Goal: Information Seeking & Learning: Learn about a topic

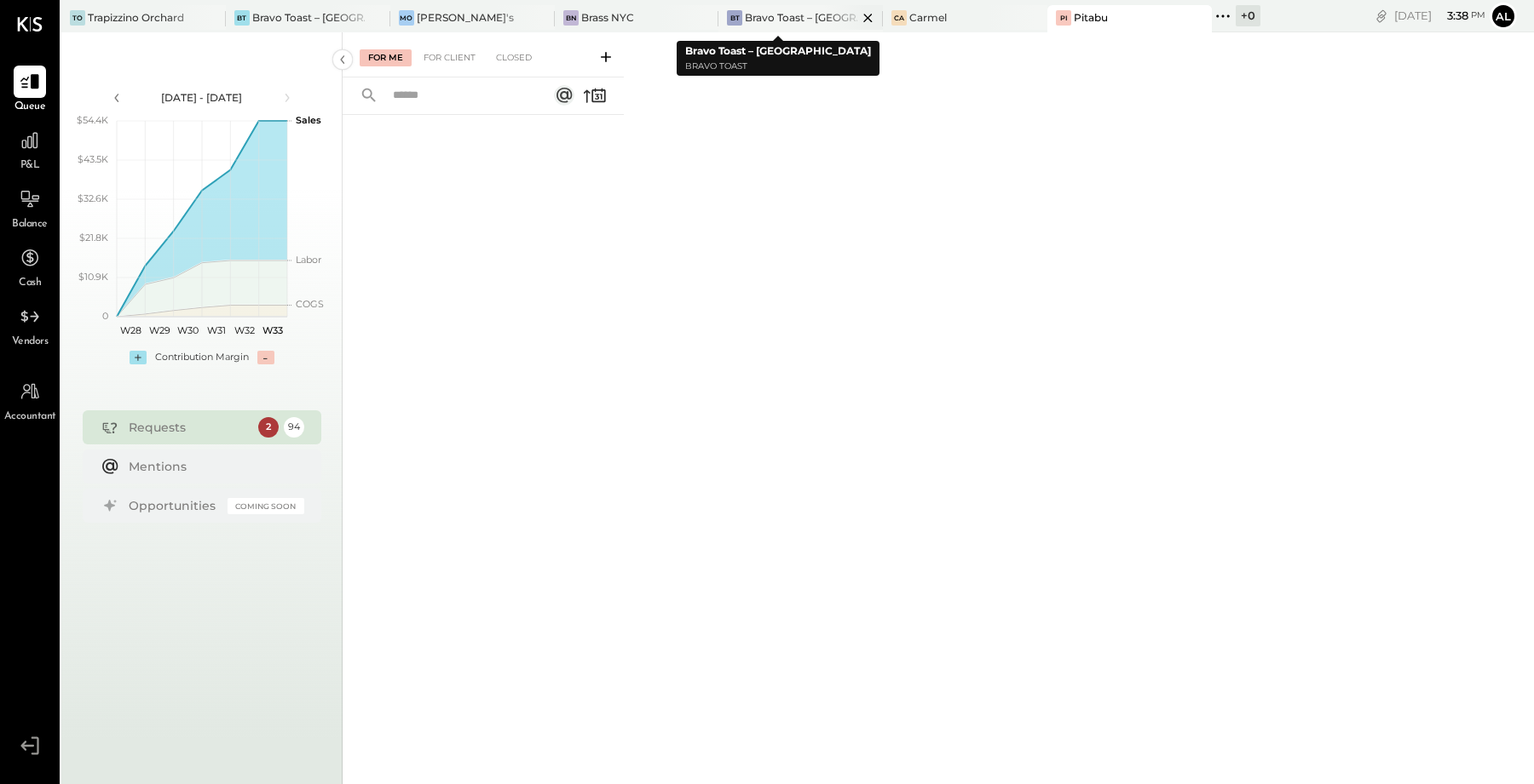
click at [754, 15] on div "Bravo Toast – [GEOGRAPHIC_DATA]" at bounding box center [801, 17] width 112 height 14
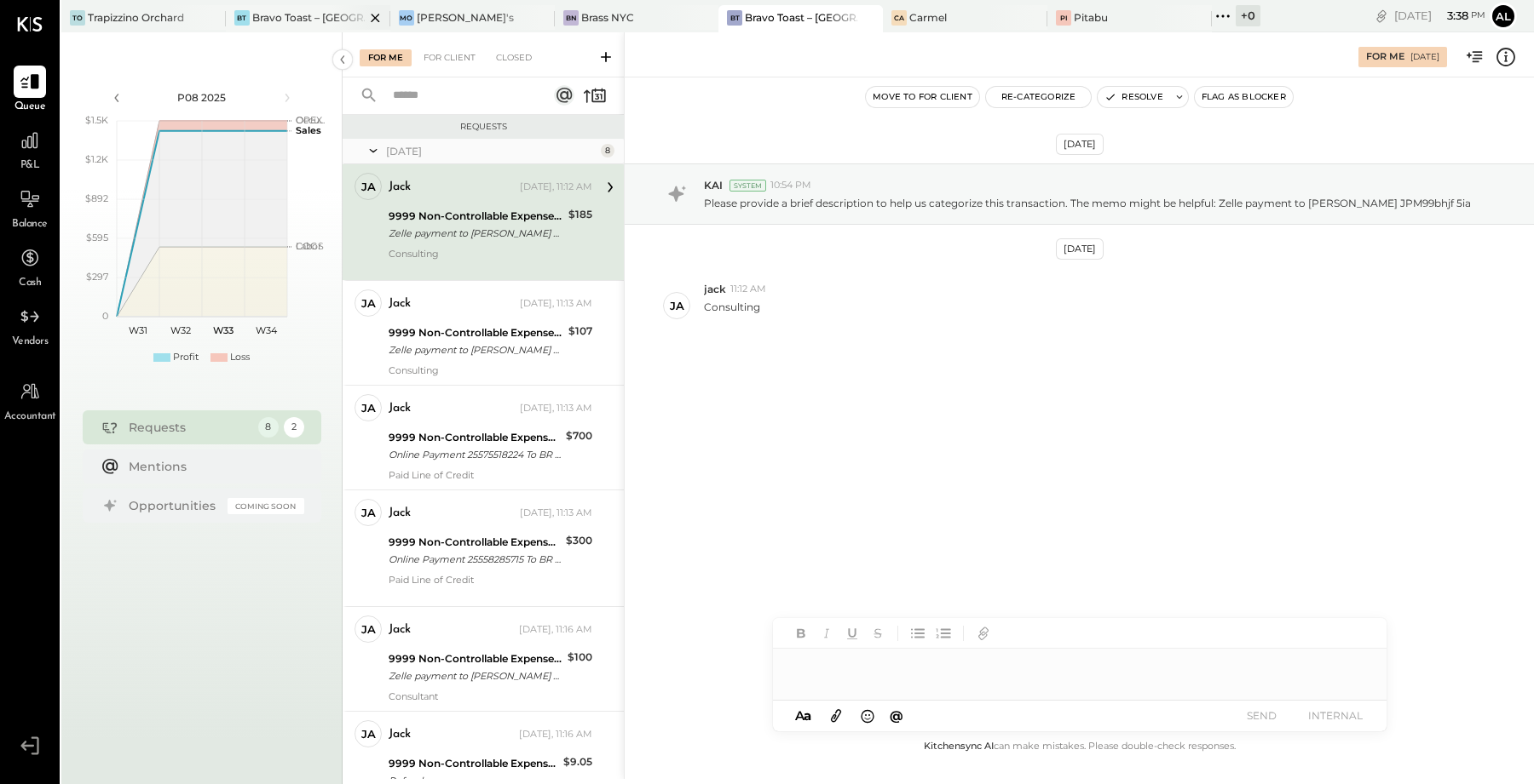
click at [274, 15] on div "Bravo Toast – [GEOGRAPHIC_DATA]" at bounding box center [308, 17] width 112 height 14
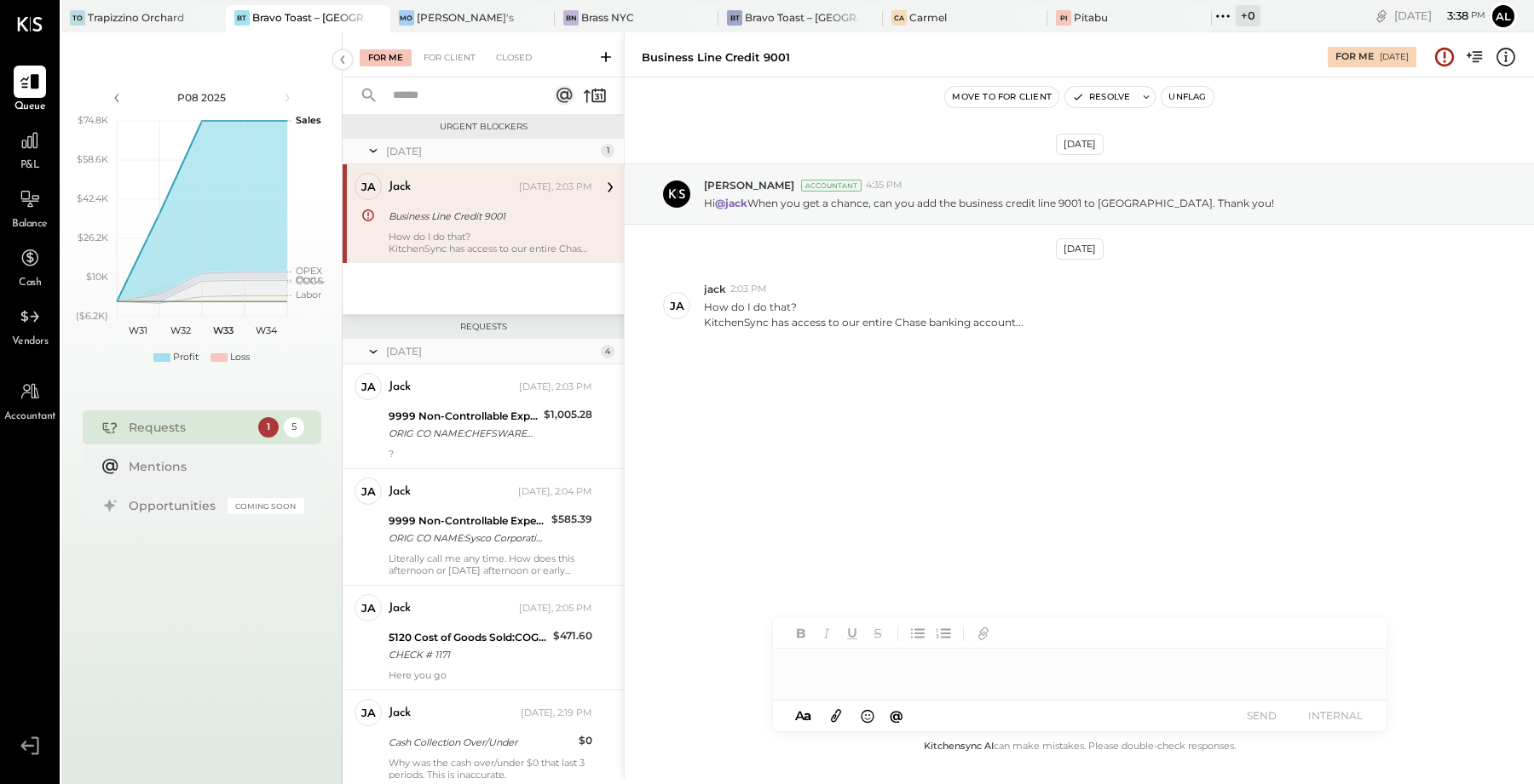
click at [489, 227] on div "jack [DATE], 2:03 PM Business Line Credit 9001 How do I do that? KitchenSync ha…" at bounding box center [490, 213] width 204 height 81
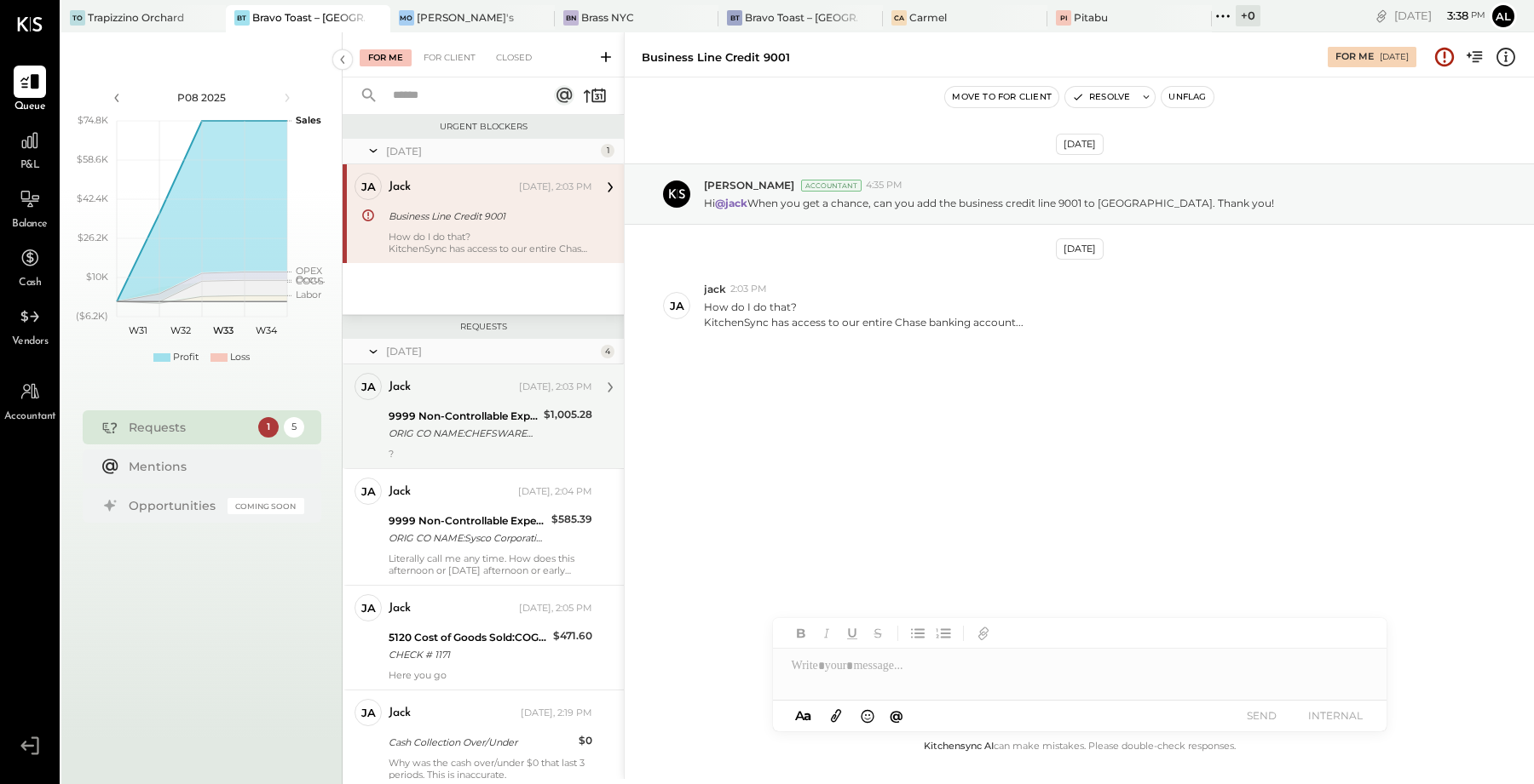
click at [490, 427] on div "ORIG CO NAME:CHEFSWAREHOUSEWE ORIG ID:3383693141 DESC DATE:250" at bounding box center [463, 433] width 150 height 17
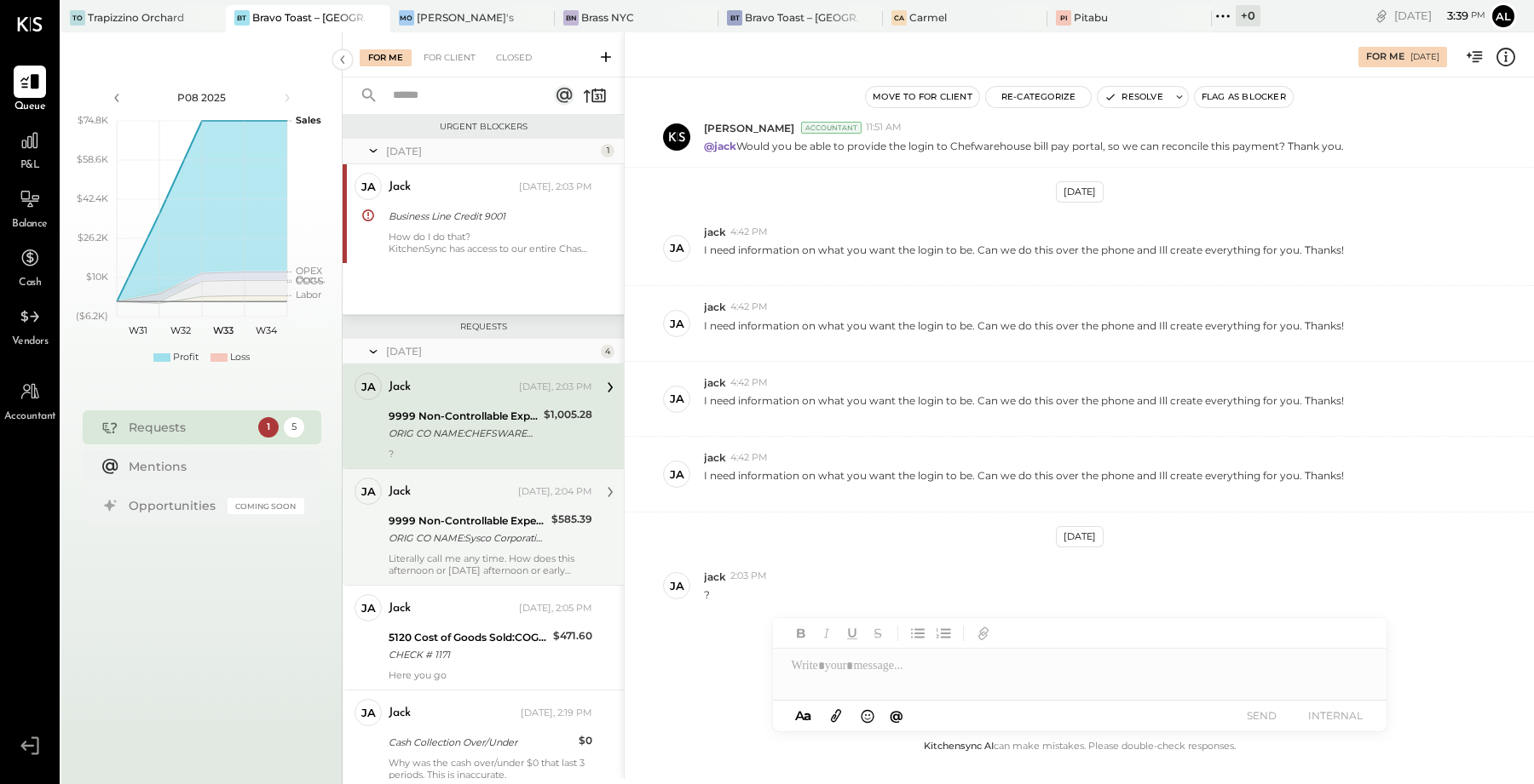
click at [518, 530] on div "ORIG CO NAME:Sysco Corporatio ORIG ID:XXXXXX4834 DESC DATE: CO ENTRY DESCR:Paym…" at bounding box center [467, 538] width 157 height 17
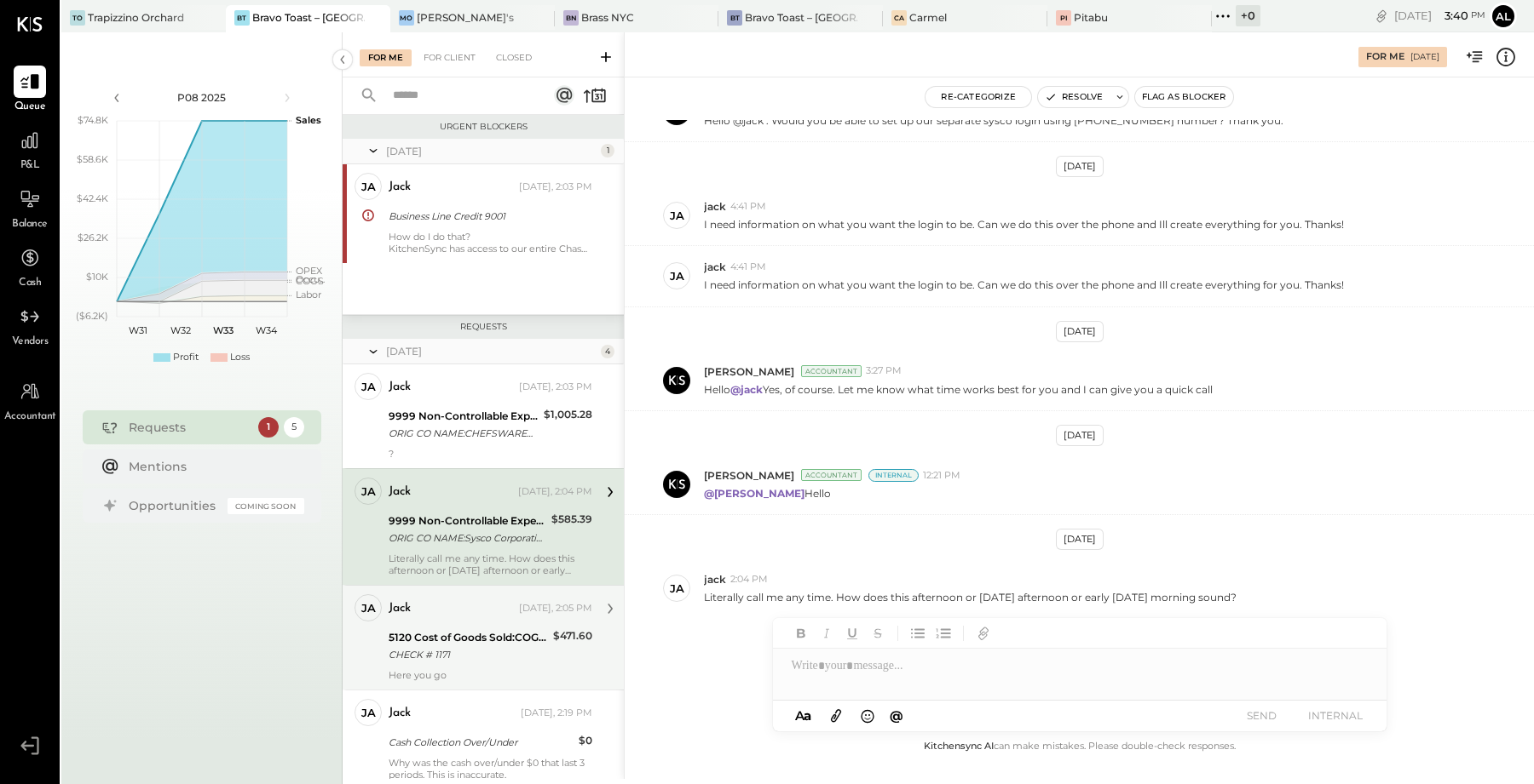
click at [495, 641] on div "5120 Cost of Goods Sold:COGS, Wine" at bounding box center [468, 638] width 159 height 17
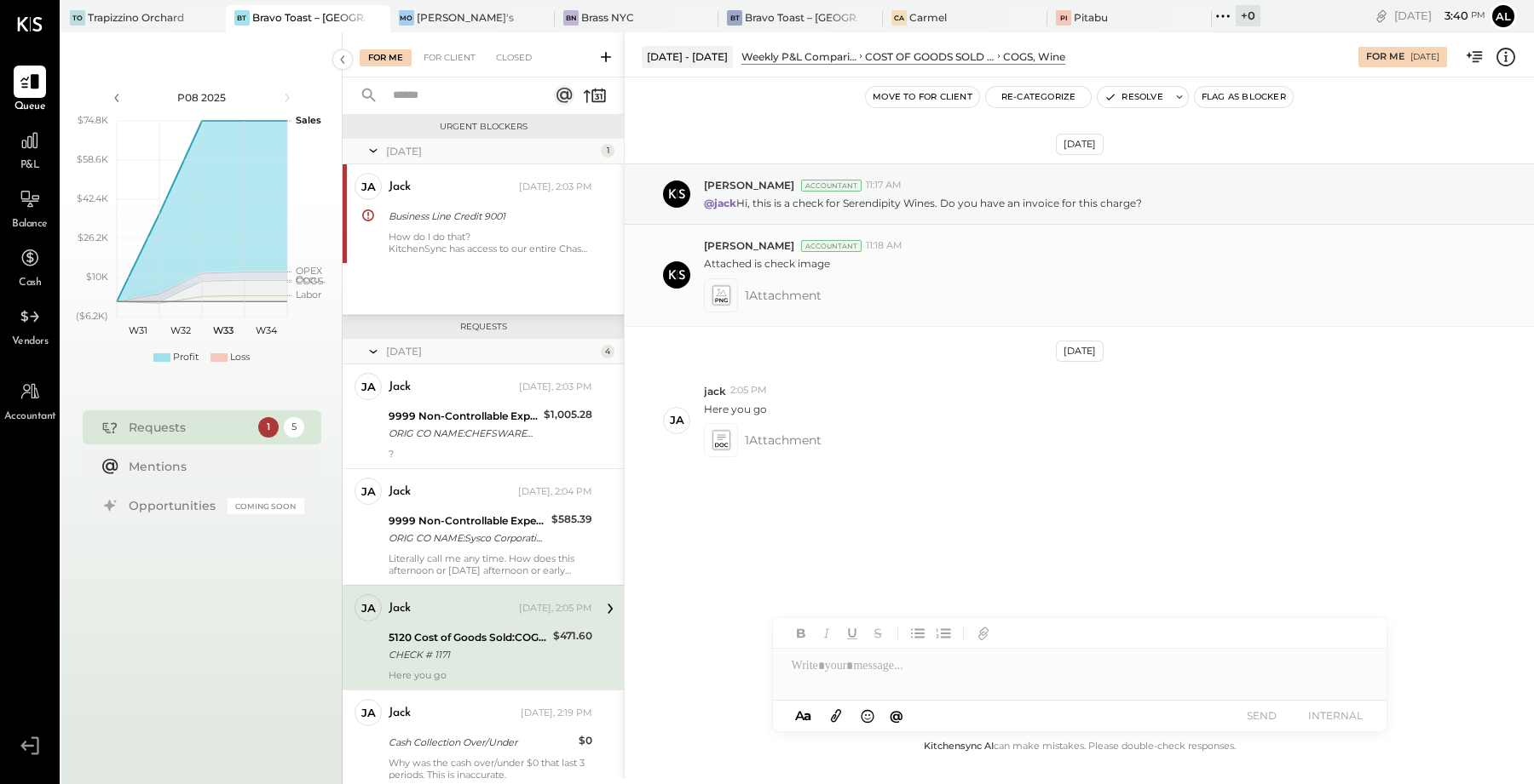
click at [723, 292] on icon at bounding box center [720, 295] width 18 height 20
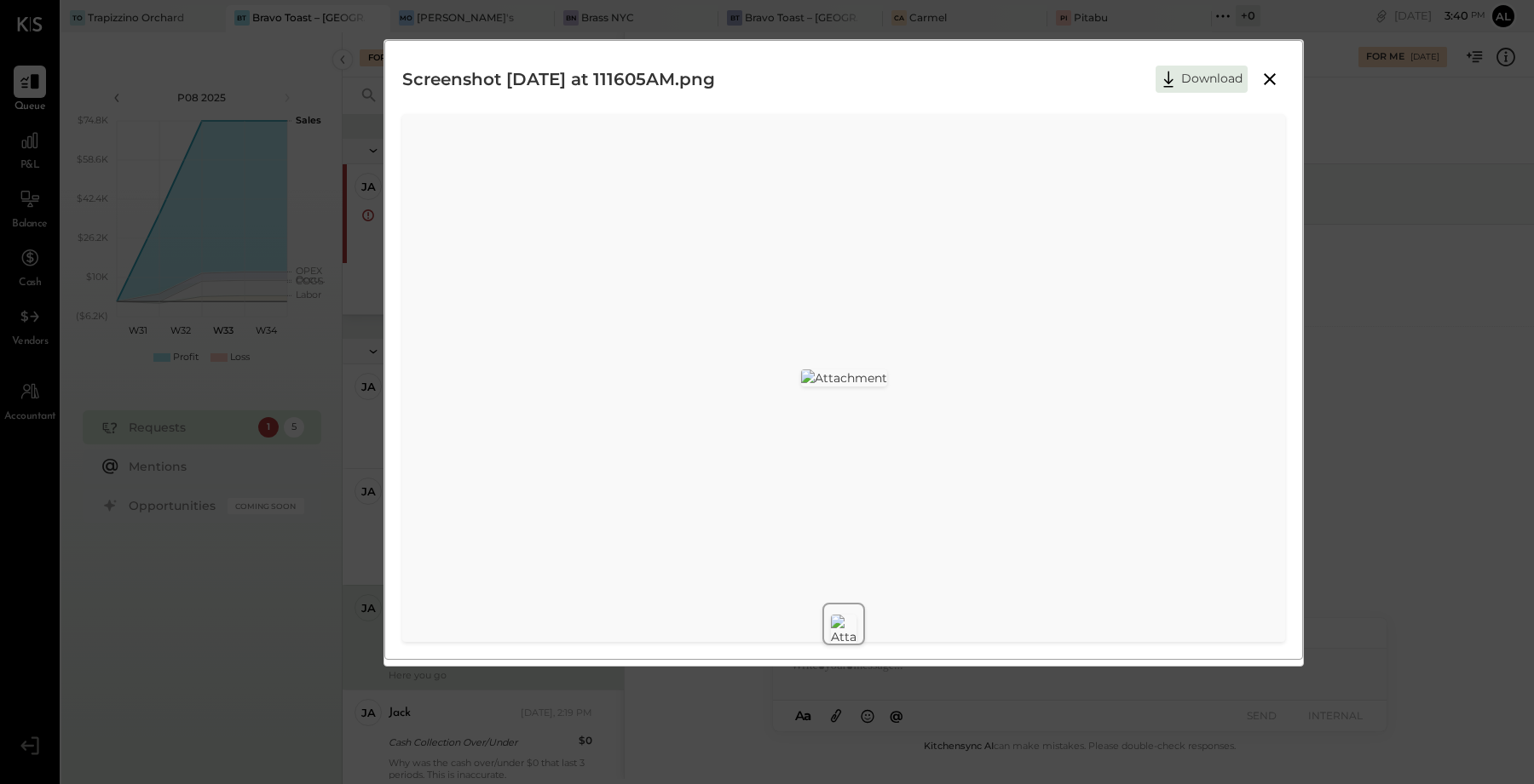
click at [754, 78] on icon at bounding box center [1269, 80] width 21 height 21
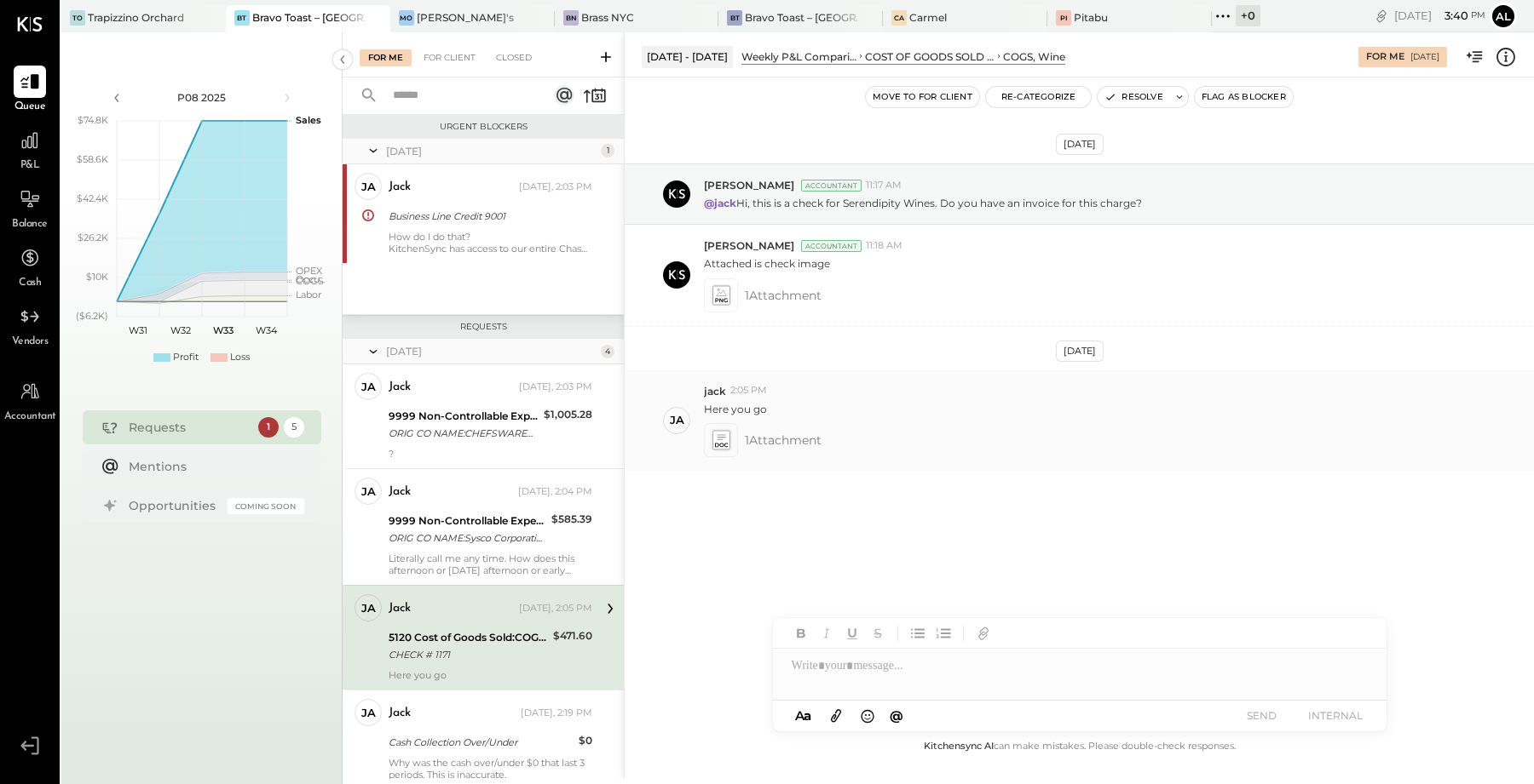
click at [754, 438] on span "1 Attachment" at bounding box center [783, 440] width 77 height 34
click at [719, 438] on icon at bounding box center [720, 440] width 18 height 20
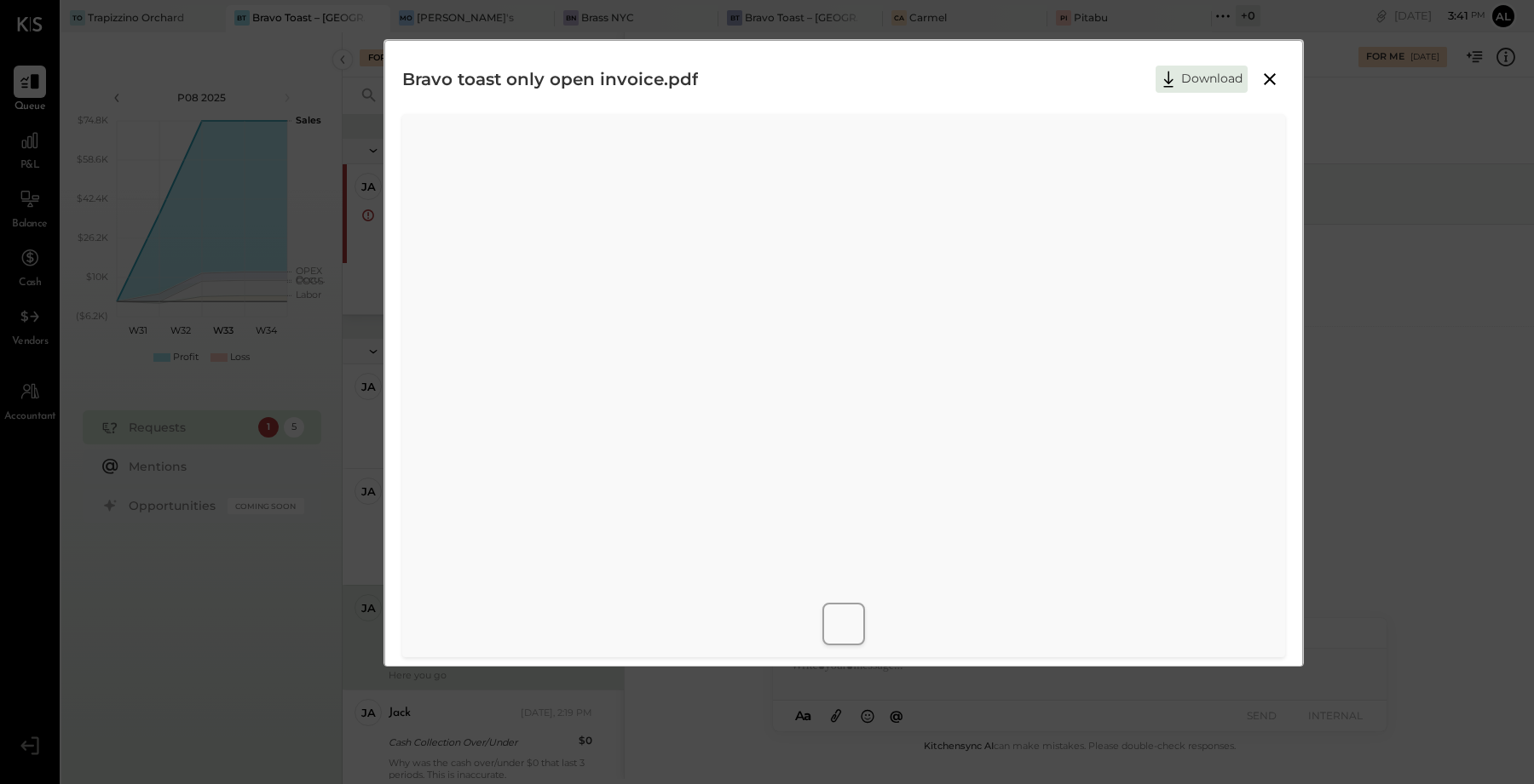
click at [754, 73] on icon at bounding box center [1269, 80] width 21 height 21
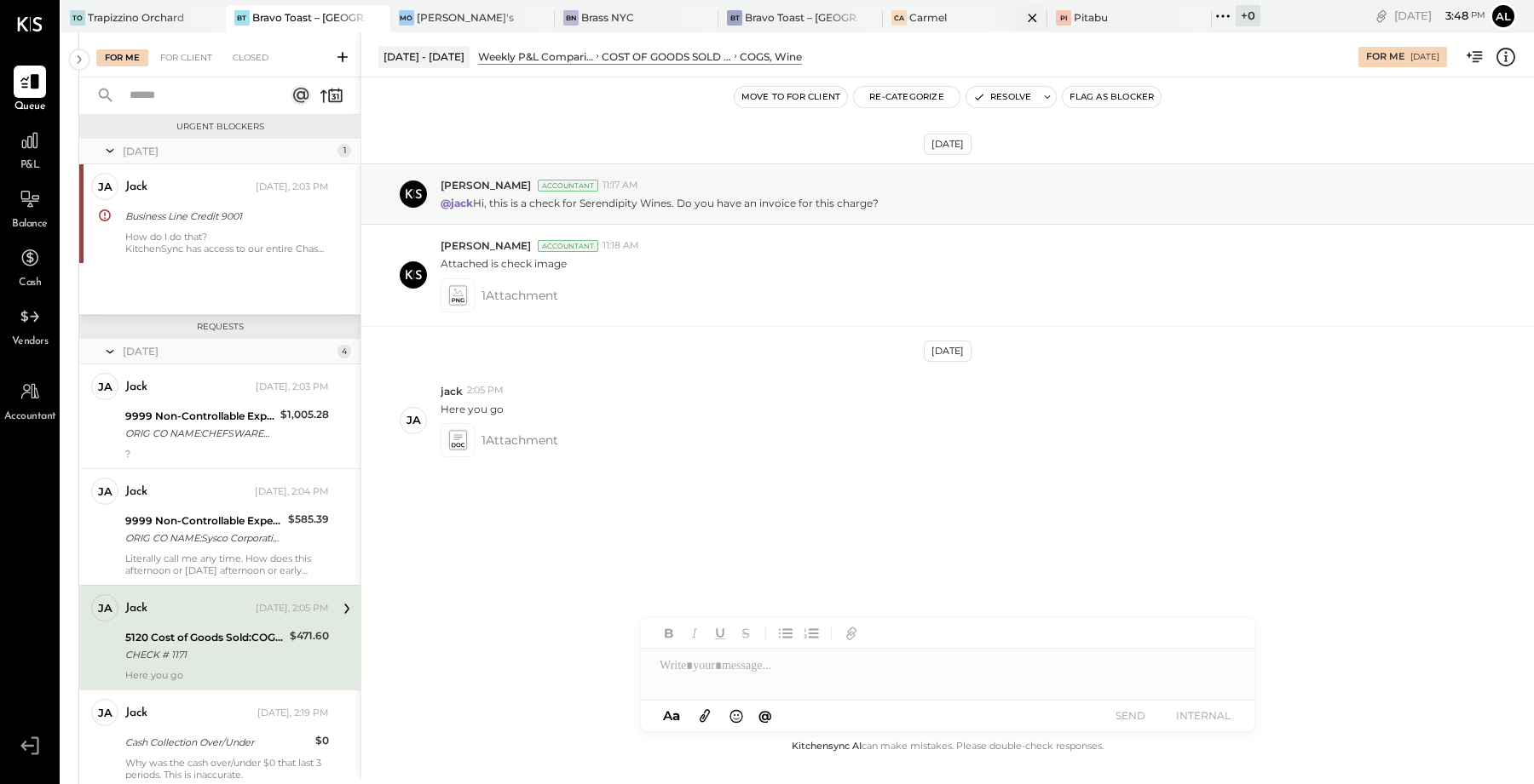
click at [754, 12] on div "Ca Carmel" at bounding box center [952, 18] width 139 height 15
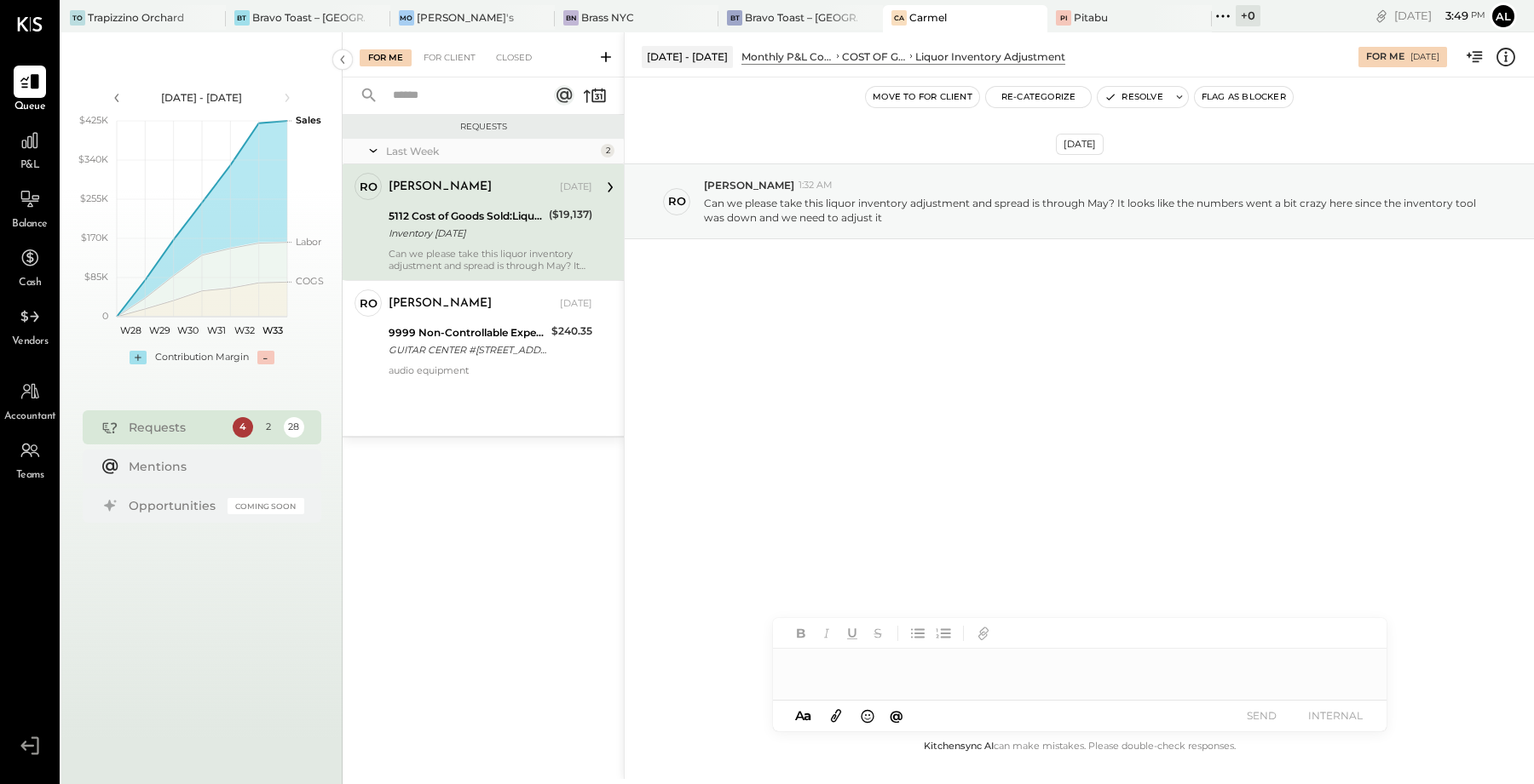
click at [488, 221] on div "5112 Cost of Goods Sold:Liquor Inventory Adjustment" at bounding box center [466, 216] width 155 height 17
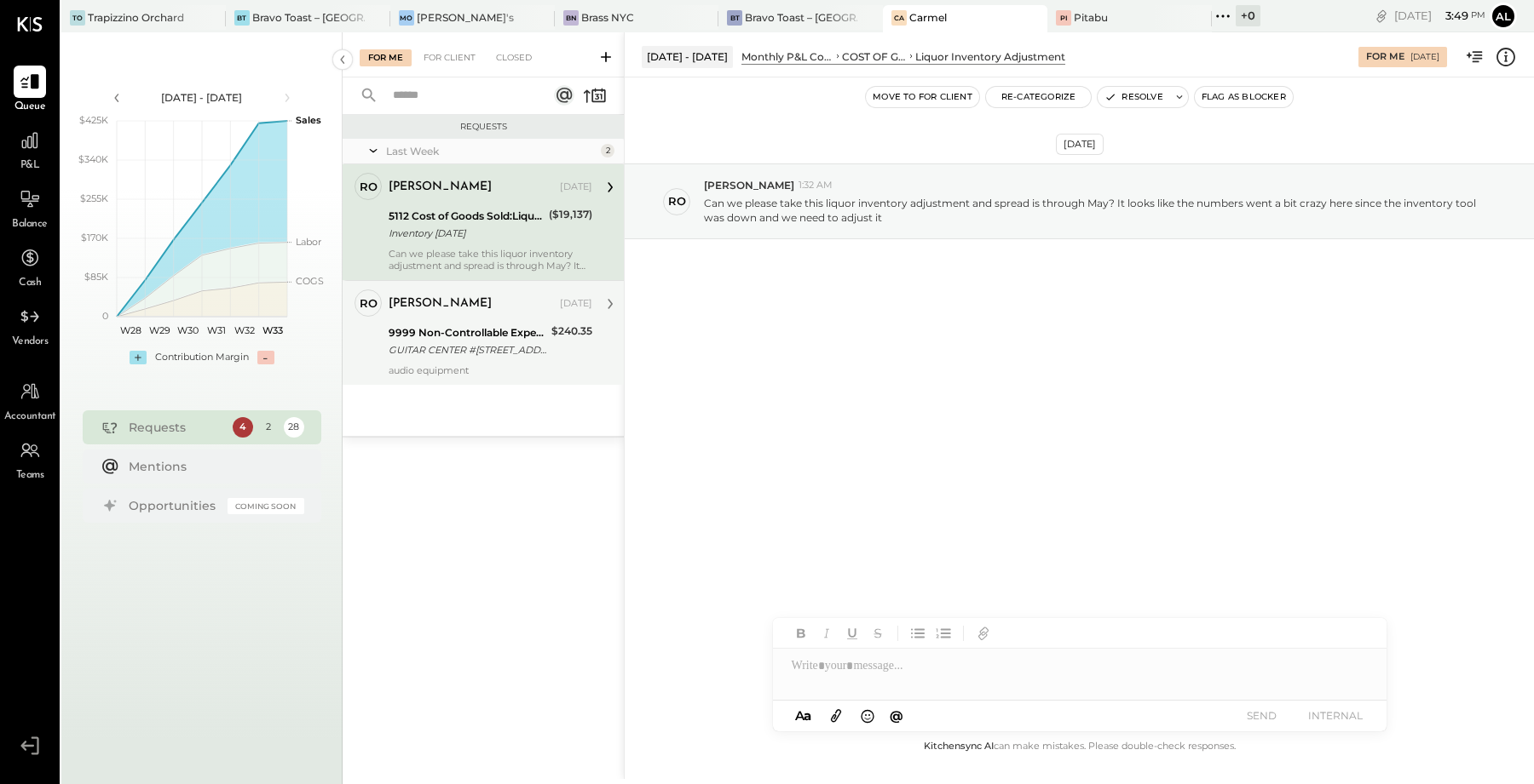
click at [489, 335] on div "9999 Non-Controllable Expenses:Other Income and Expenses:To Be Classified" at bounding box center [467, 333] width 157 height 17
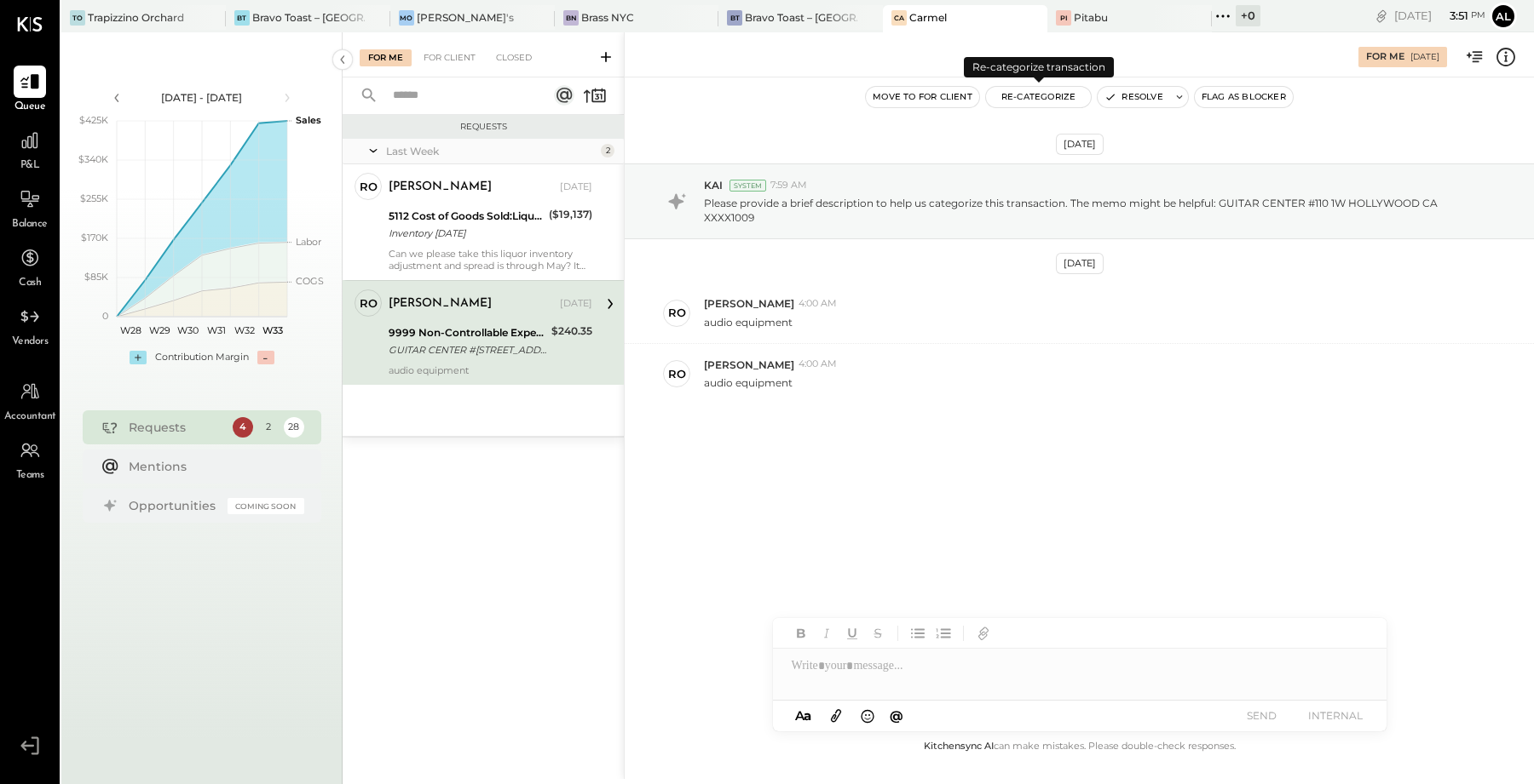
click at [754, 98] on button "Re-Categorize" at bounding box center [1038, 97] width 106 height 21
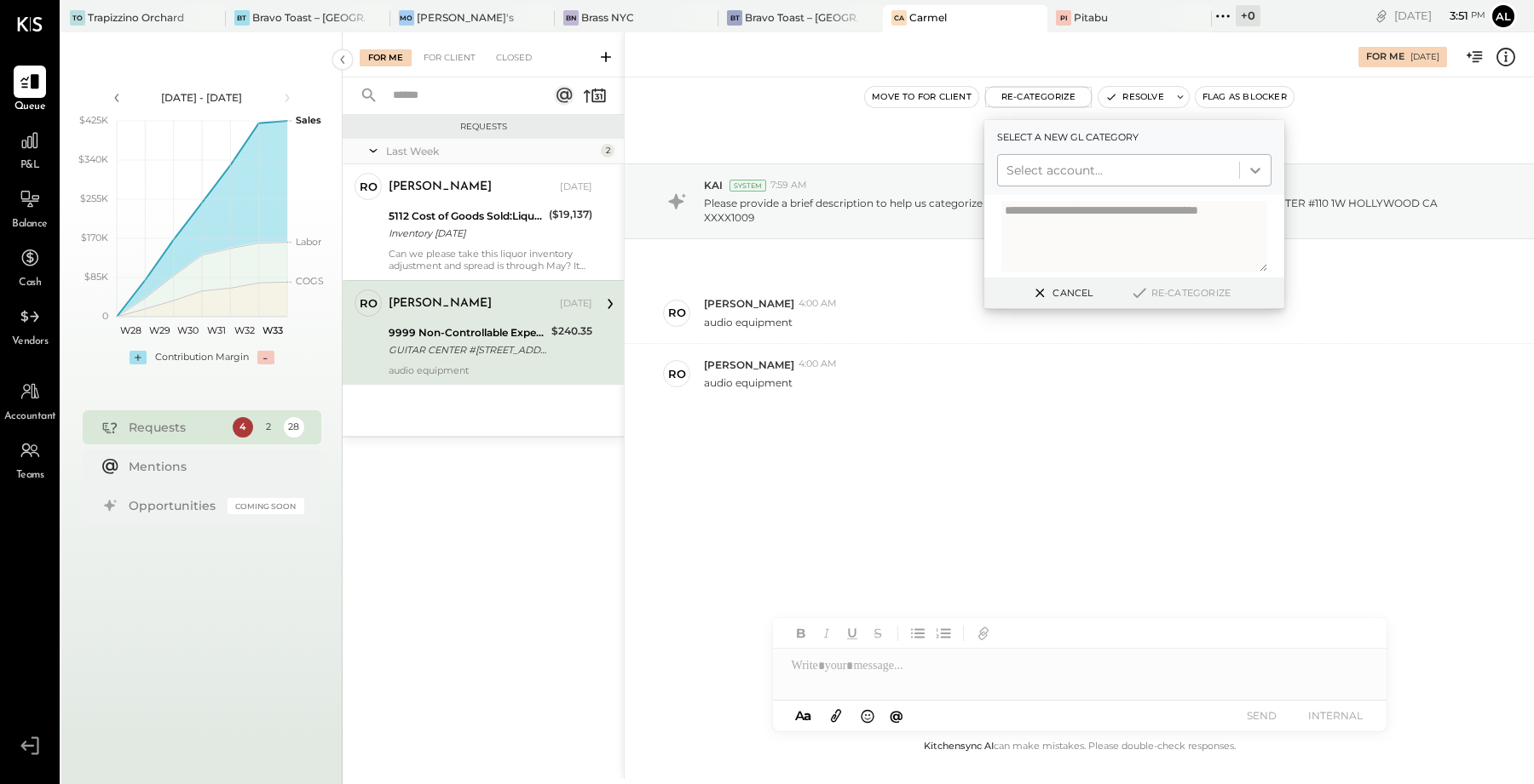
click at [754, 173] on icon at bounding box center [1255, 170] width 17 height 17
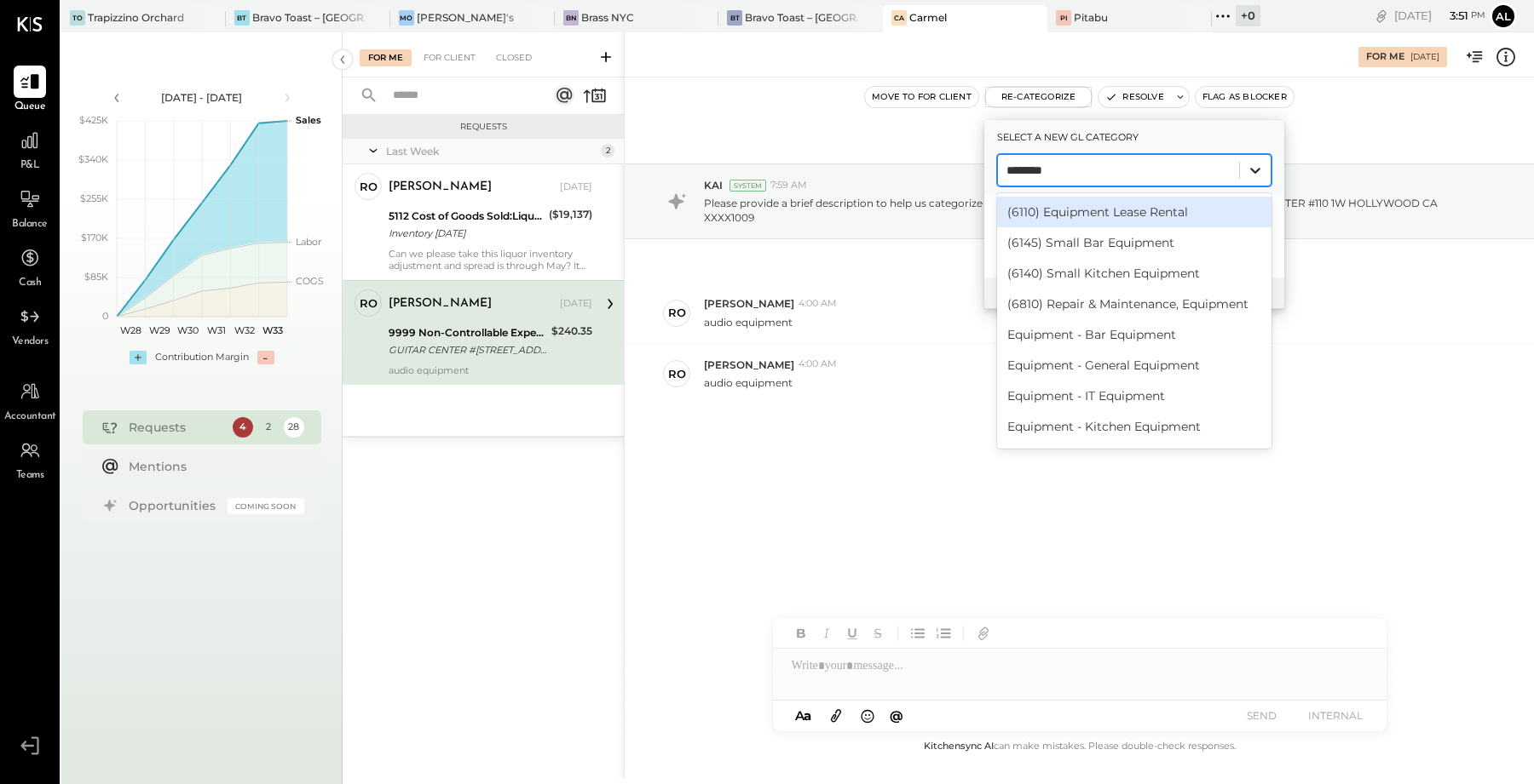
type input "*********"
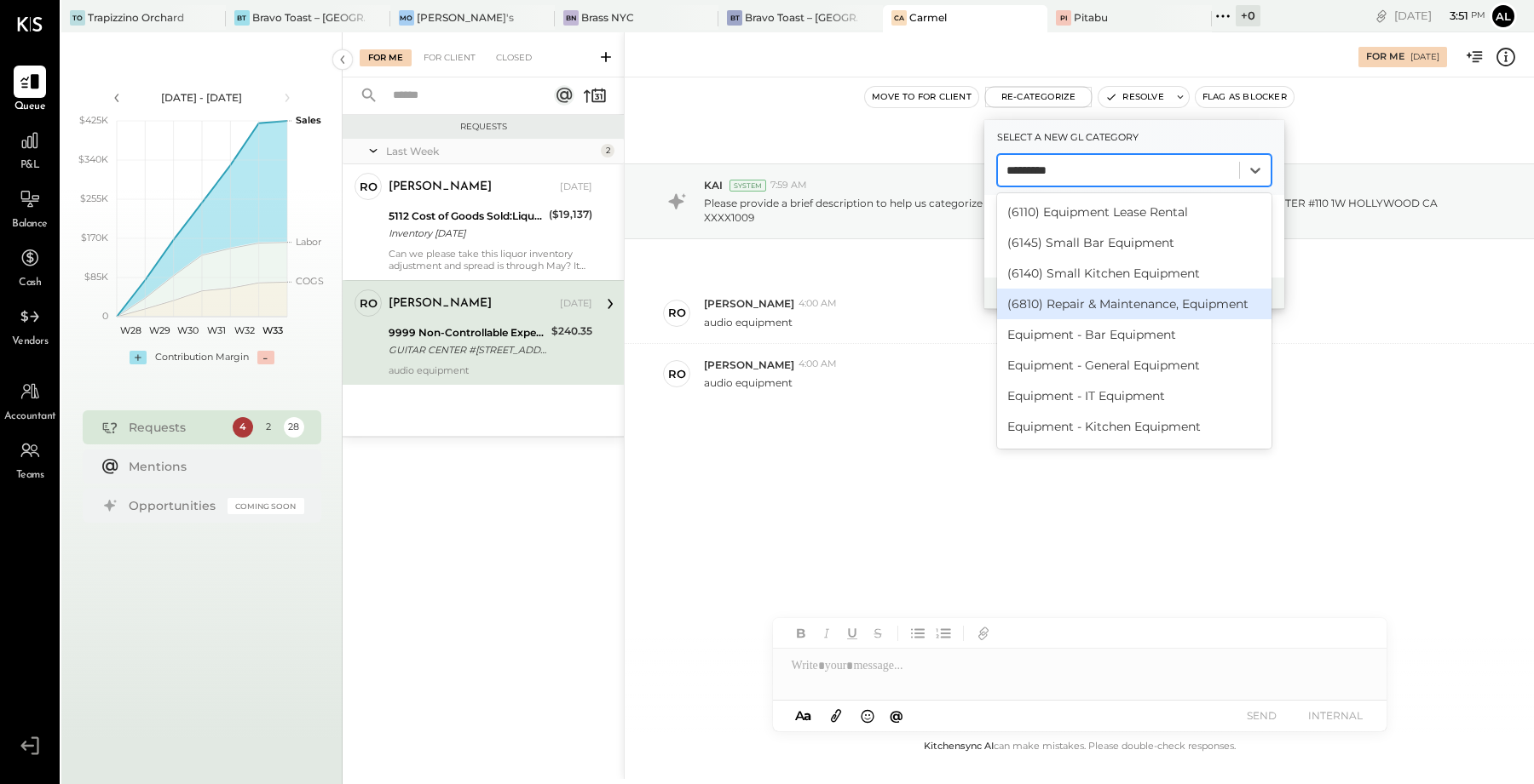
click at [754, 304] on div "(6810) Repair & Maintenance, Equipment" at bounding box center [1133, 304] width 274 height 31
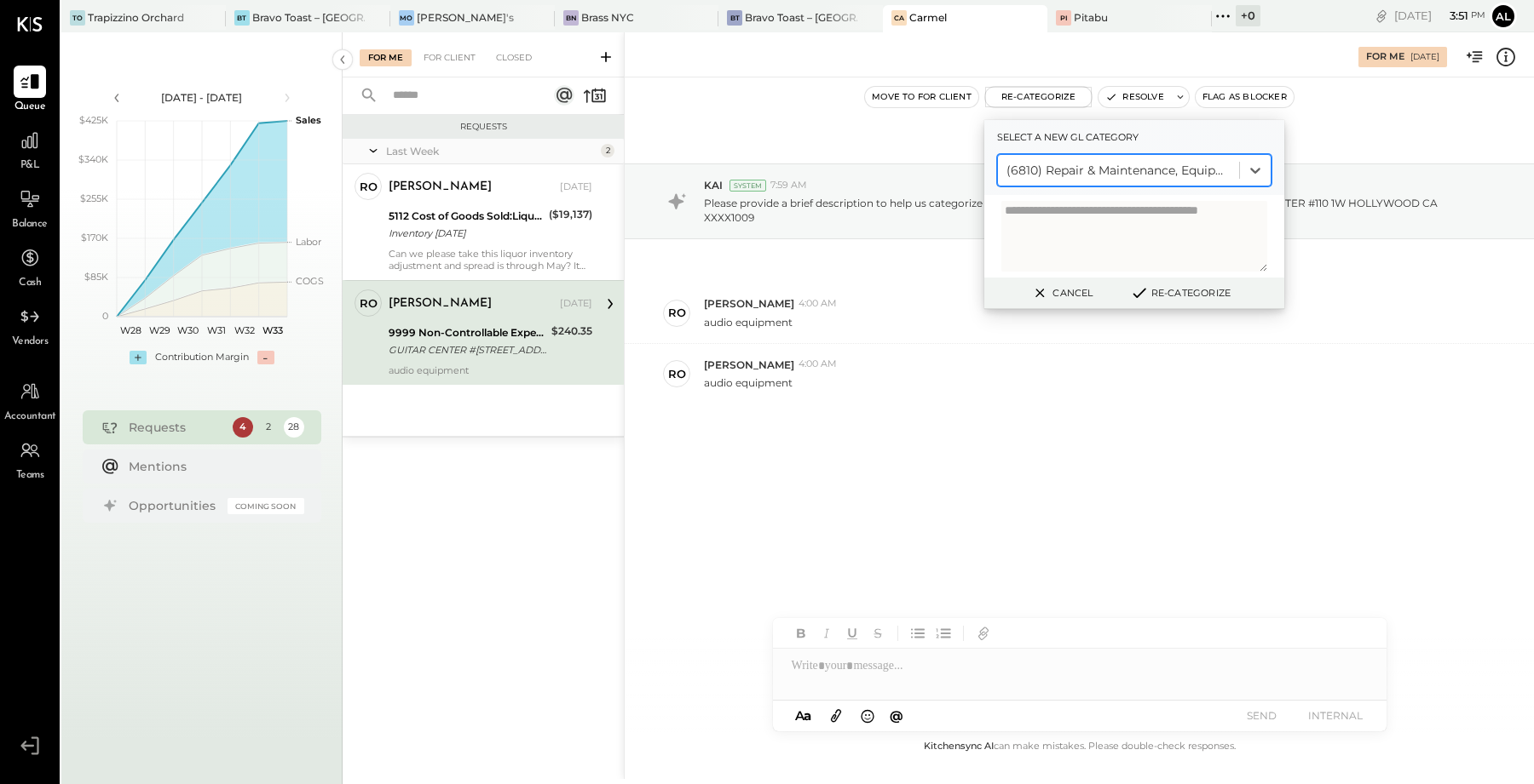
click at [754, 293] on button "Re-Categorize" at bounding box center [1180, 293] width 112 height 21
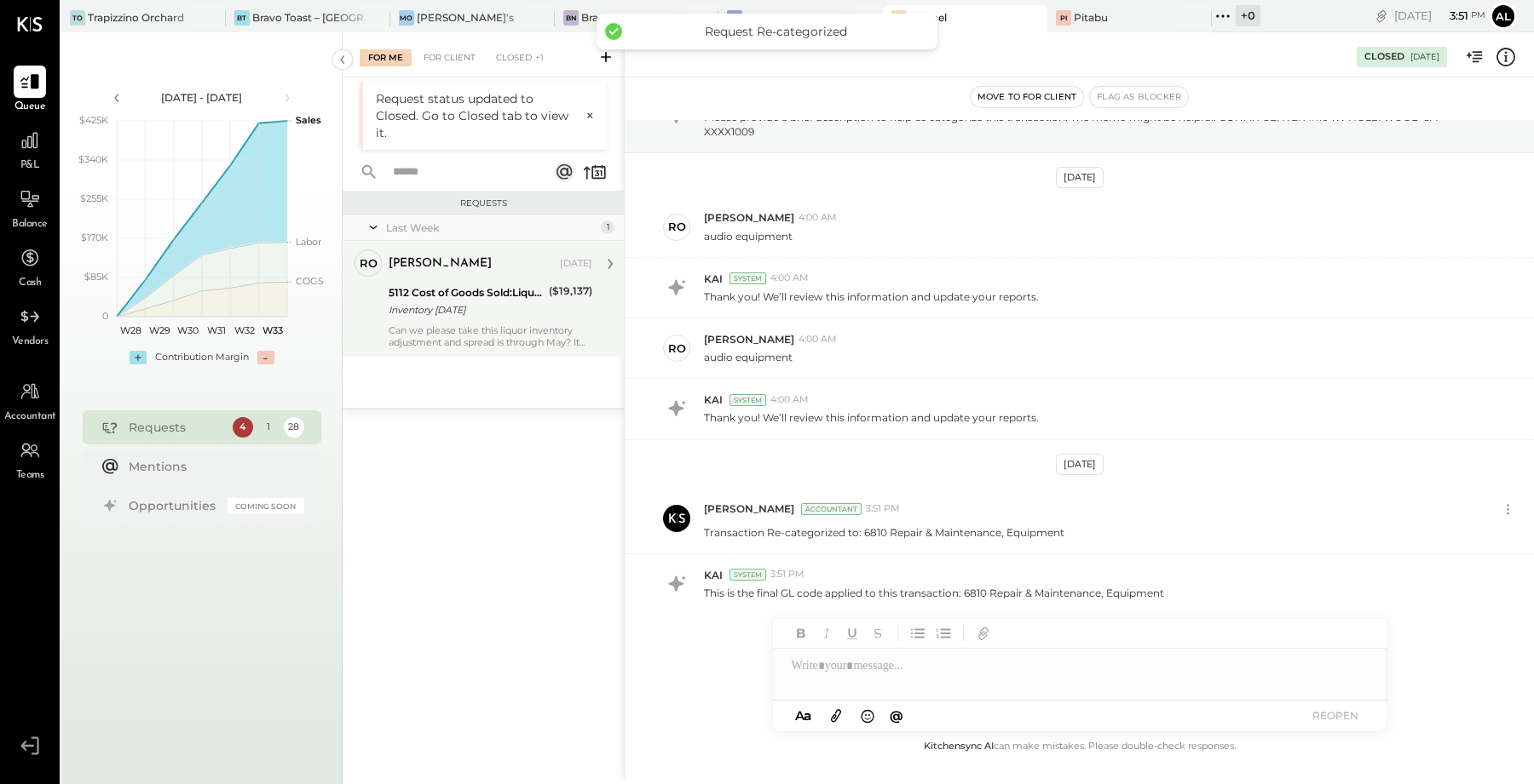
click at [487, 309] on div "Last Week 1 ro ronnie Owner ronnie Aug 08, 2025 5112 Cost of Goods Sold:Liquor …" at bounding box center [483, 312] width 281 height 193
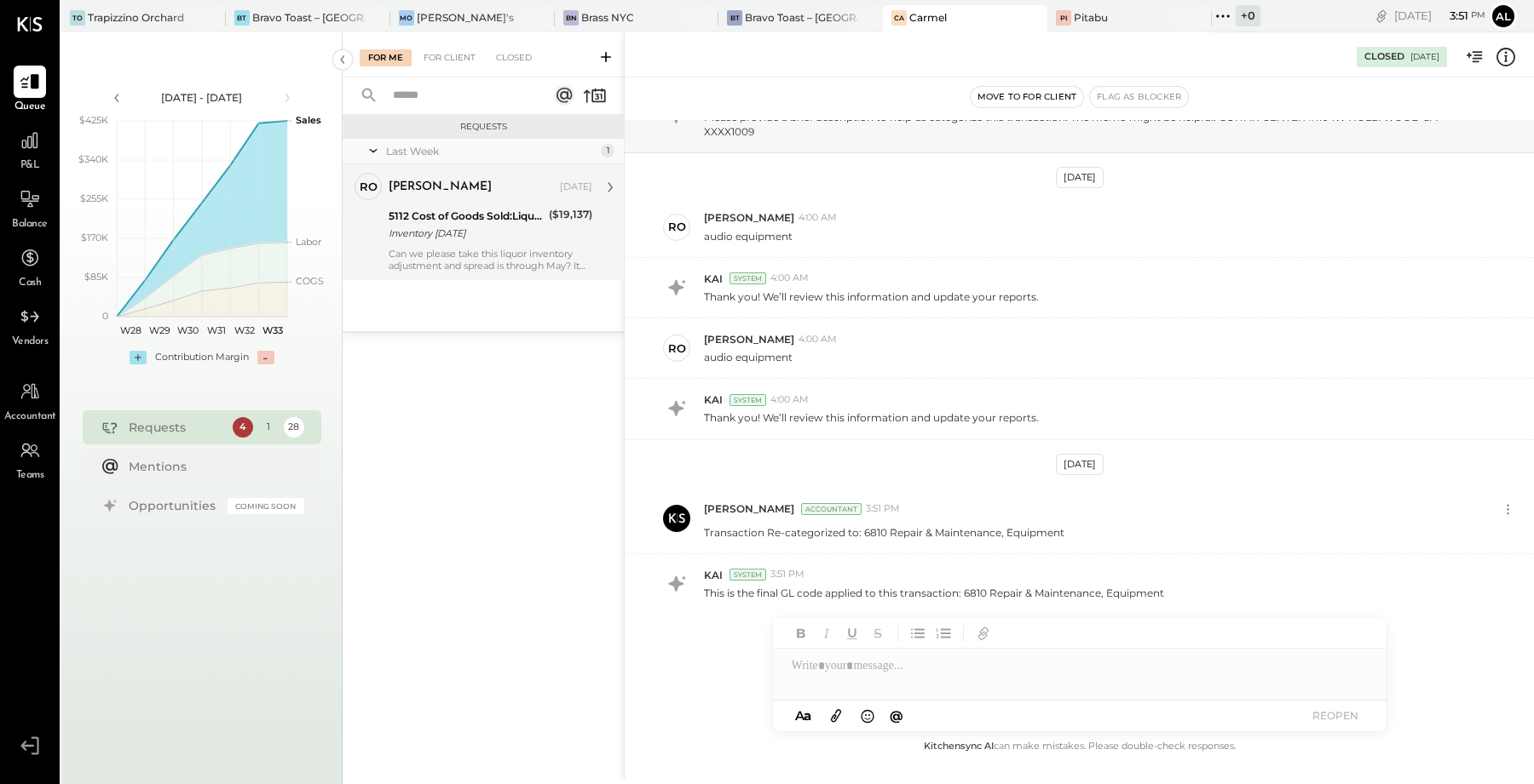
click at [467, 261] on div "Can we please take this liquor inventory adjustment and spread is through May? …" at bounding box center [490, 259] width 204 height 23
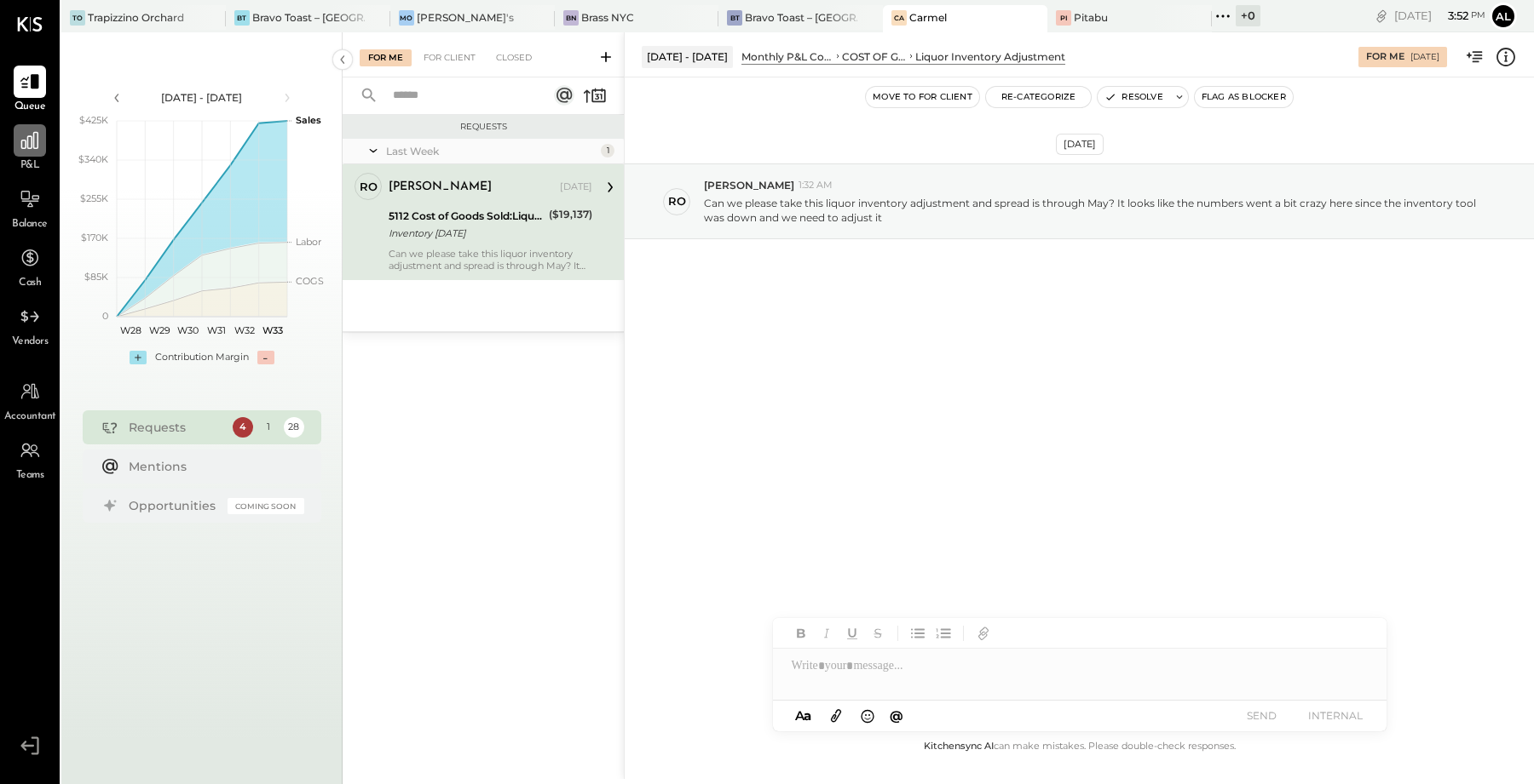
click at [37, 147] on icon at bounding box center [30, 140] width 17 height 17
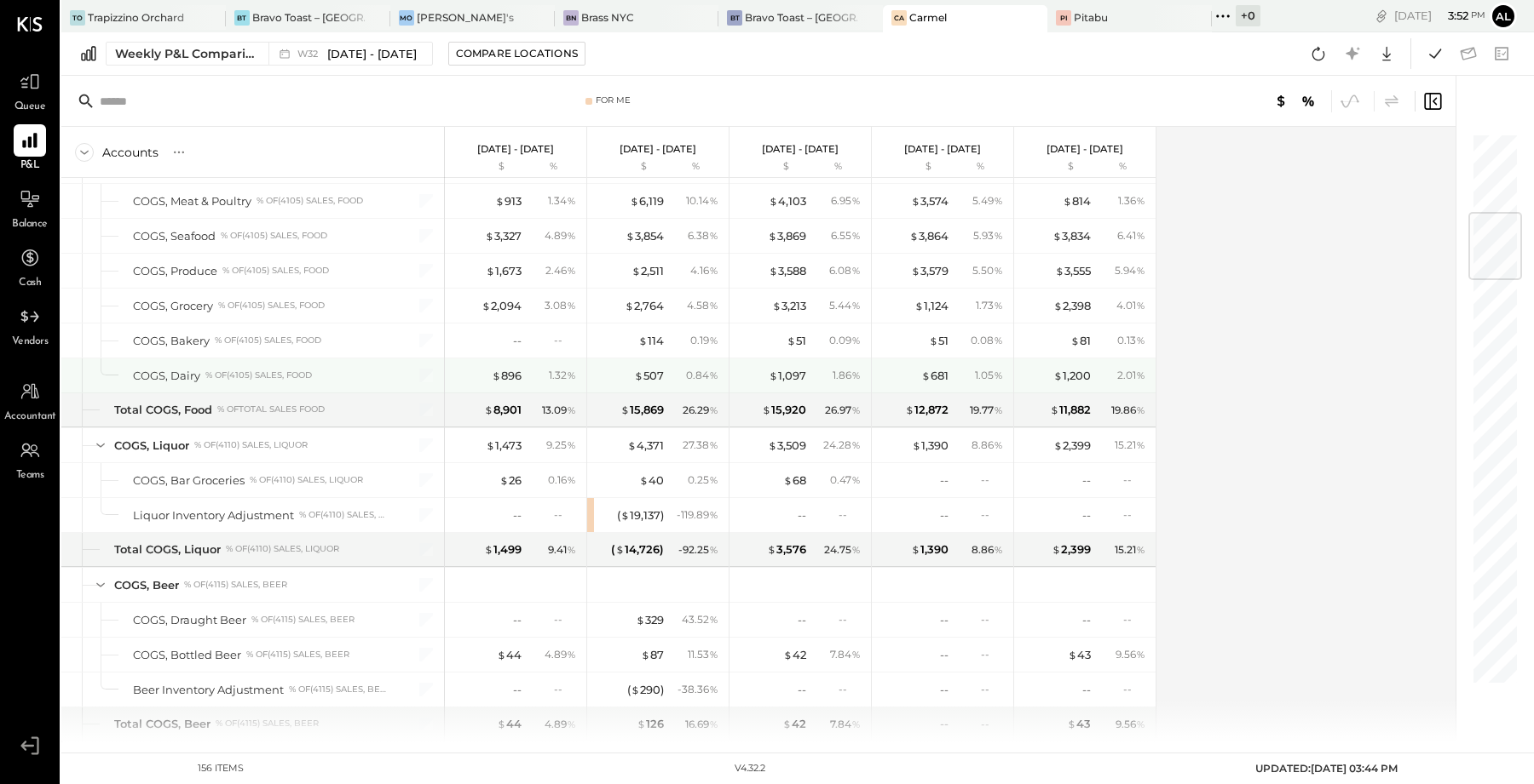
scroll to position [665, 0]
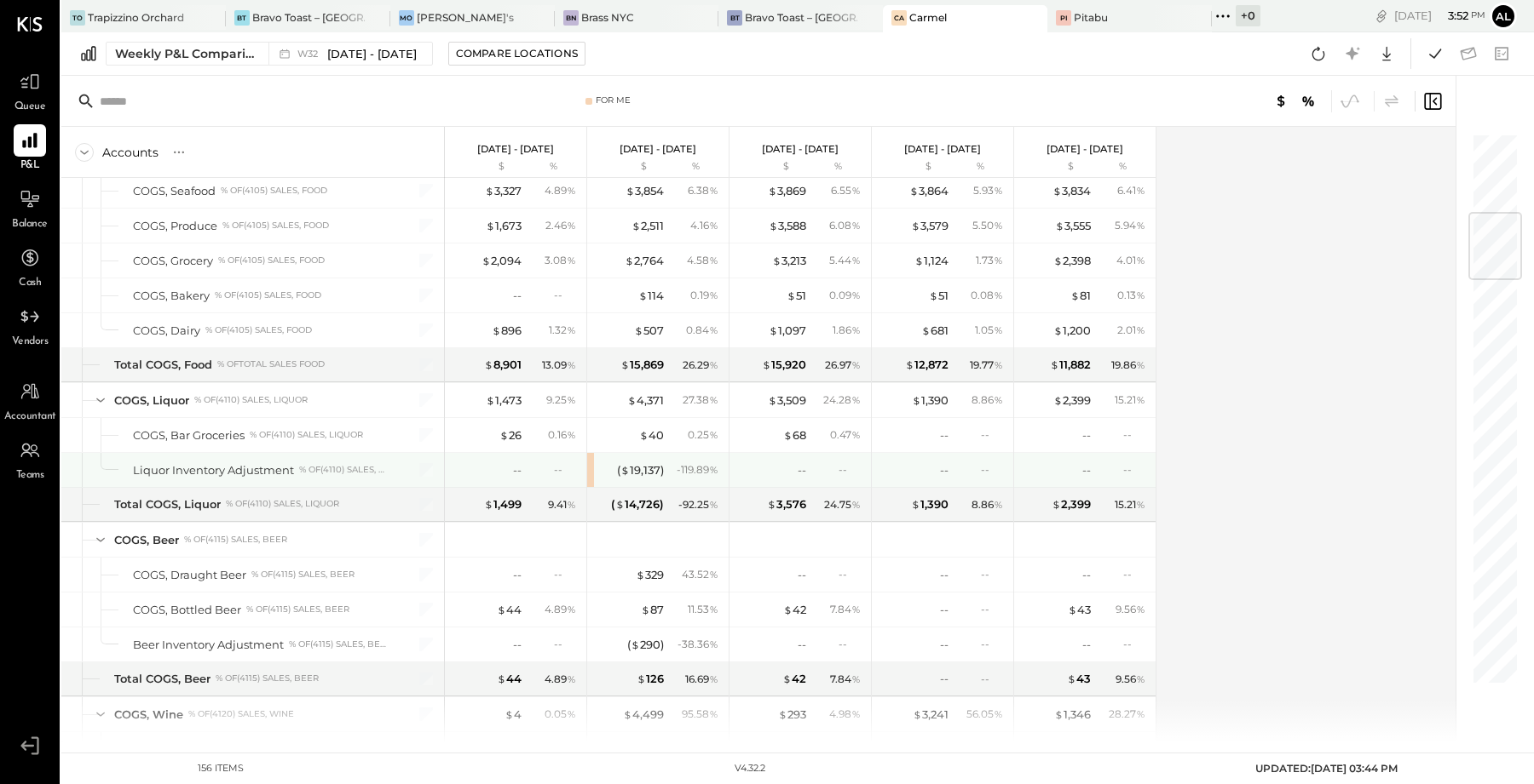
click at [592, 459] on div "( $ 19,137 ) - 119.89 %" at bounding box center [657, 470] width 141 height 34
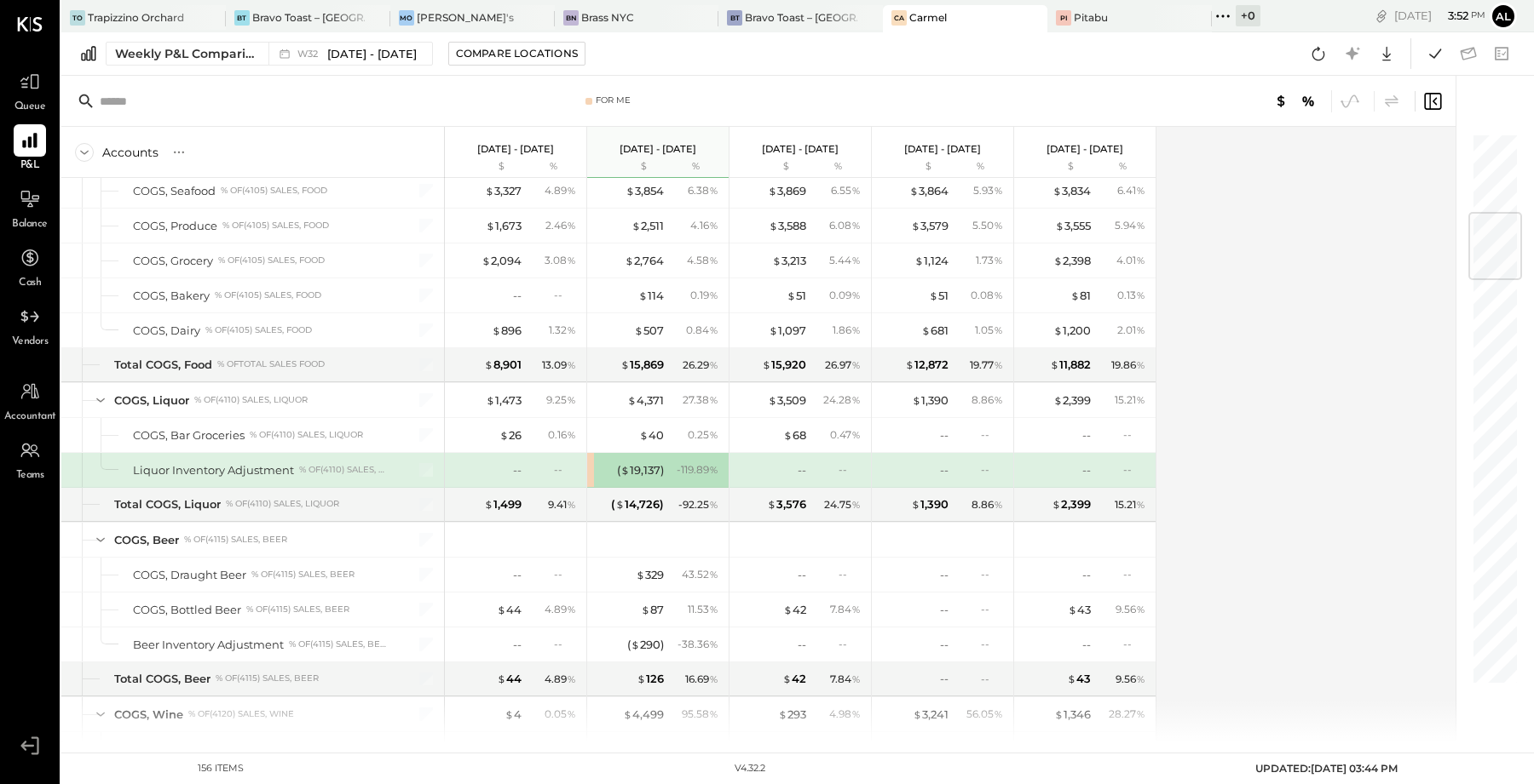
click at [591, 457] on div "( $ 19,137 ) - 119.89 %" at bounding box center [657, 470] width 141 height 34
click at [658, 462] on div "( $ 19,137 )" at bounding box center [640, 470] width 47 height 16
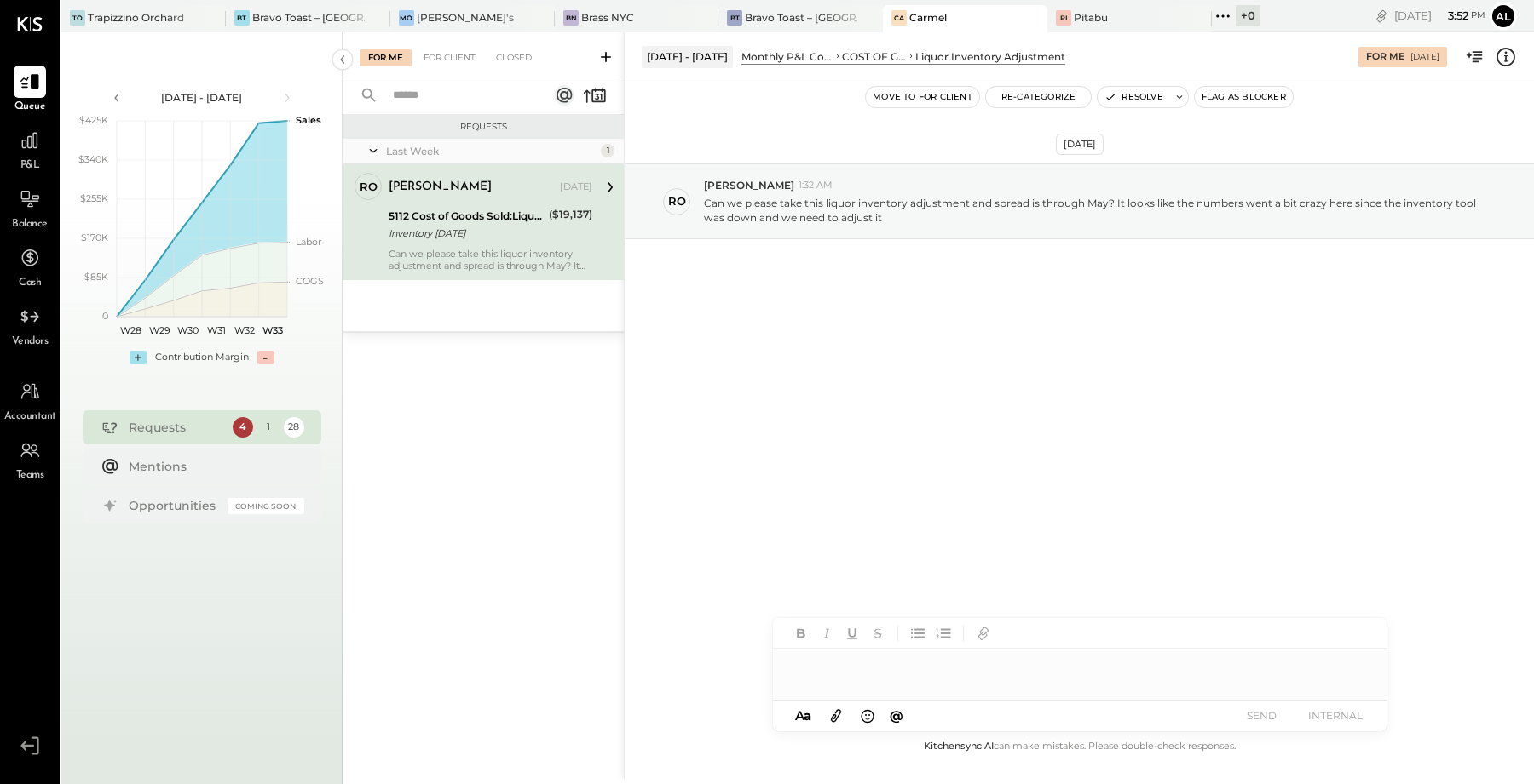
click at [548, 232] on div "5112 Cost of Goods Sold:Liquor Inventory Adjustment Inventory [DATE] ($19,137)" at bounding box center [490, 225] width 204 height 37
drag, startPoint x: 968, startPoint y: 205, endPoint x: 804, endPoint y: 205, distance: 164.0
click at [804, 205] on p "Can we please take this liquor inventory adjustment and spread is through May? …" at bounding box center [1091, 210] width 775 height 29
copy p "this liquor inventory adjustment"
click at [256, 18] on div "Bravo Toast – [GEOGRAPHIC_DATA]" at bounding box center [308, 17] width 112 height 14
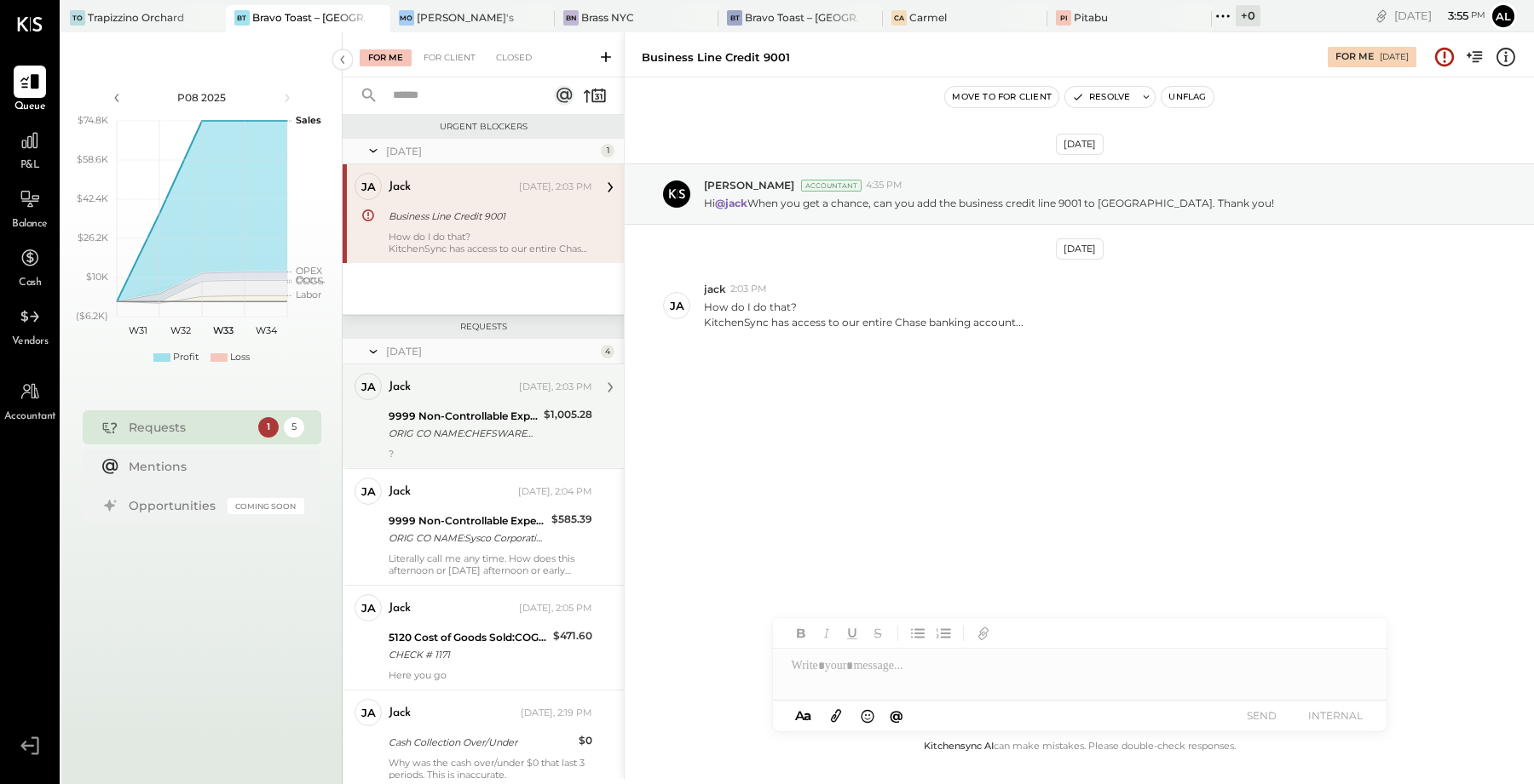
click at [451, 408] on div "9999 Non-Controllable Expenses:Other Income and Expenses:To Be Classified P&L" at bounding box center [463, 416] width 150 height 17
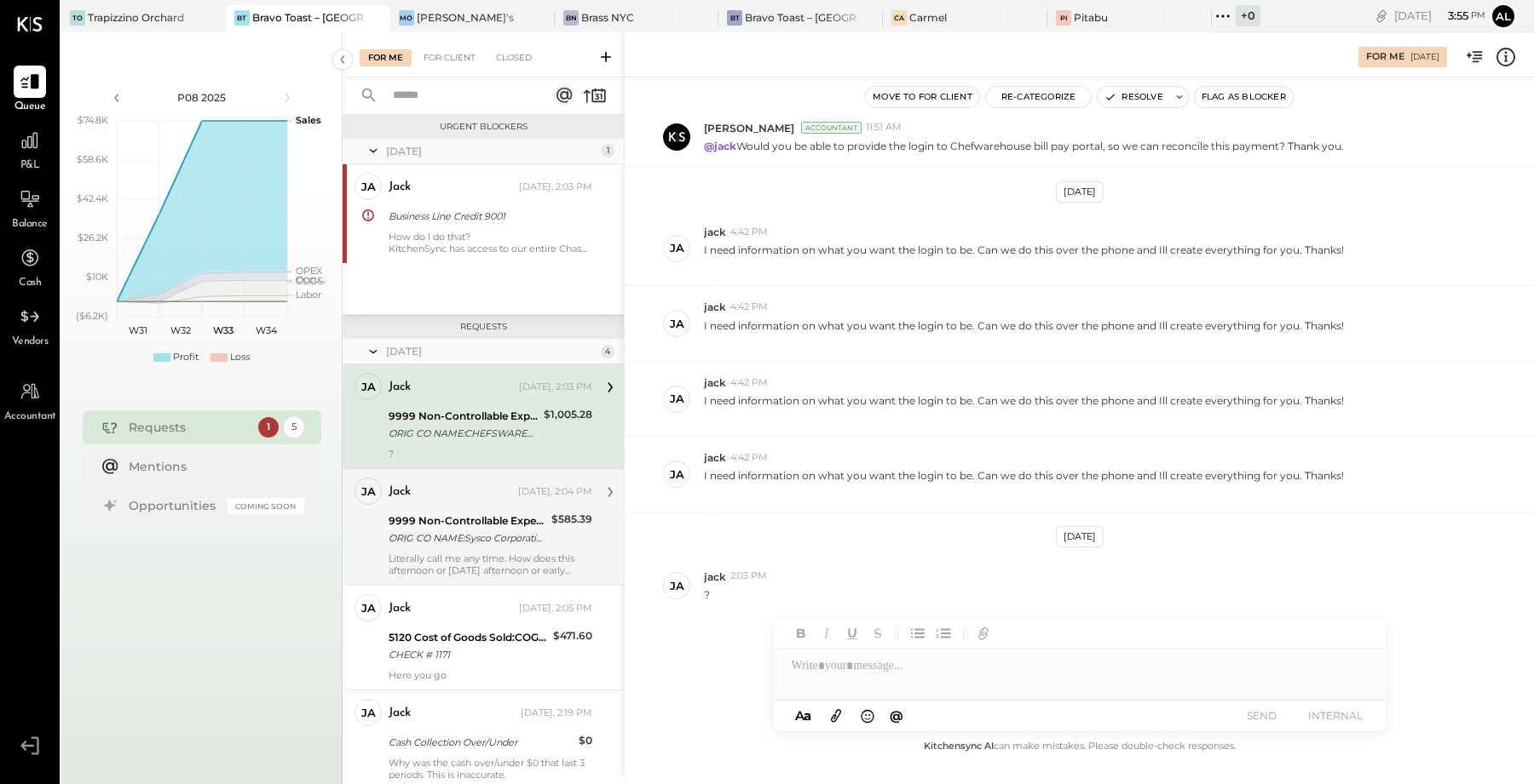
scroll to position [55, 0]
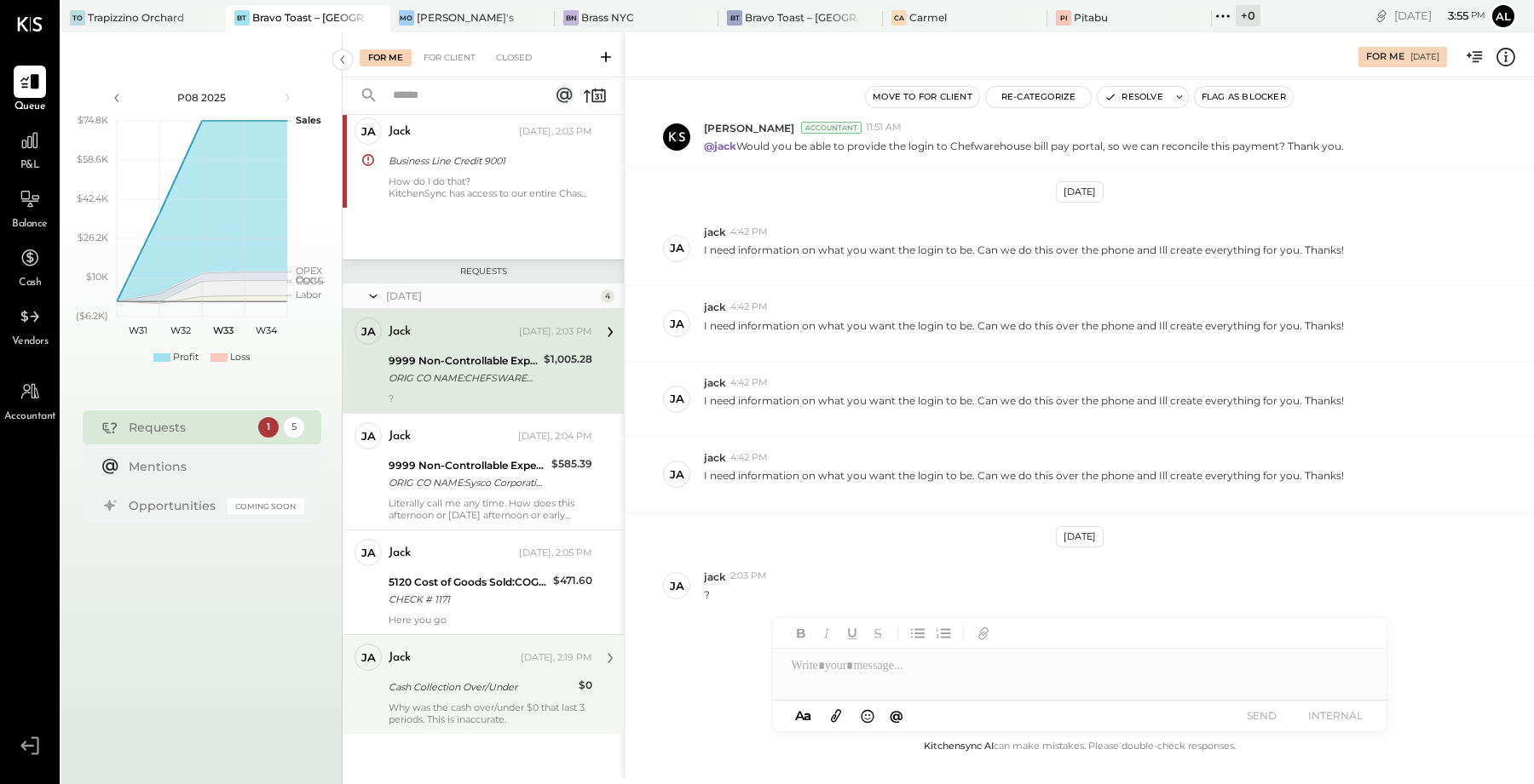
click at [475, 684] on div "Cash Collection Over/Under" at bounding box center [481, 688] width 185 height 17
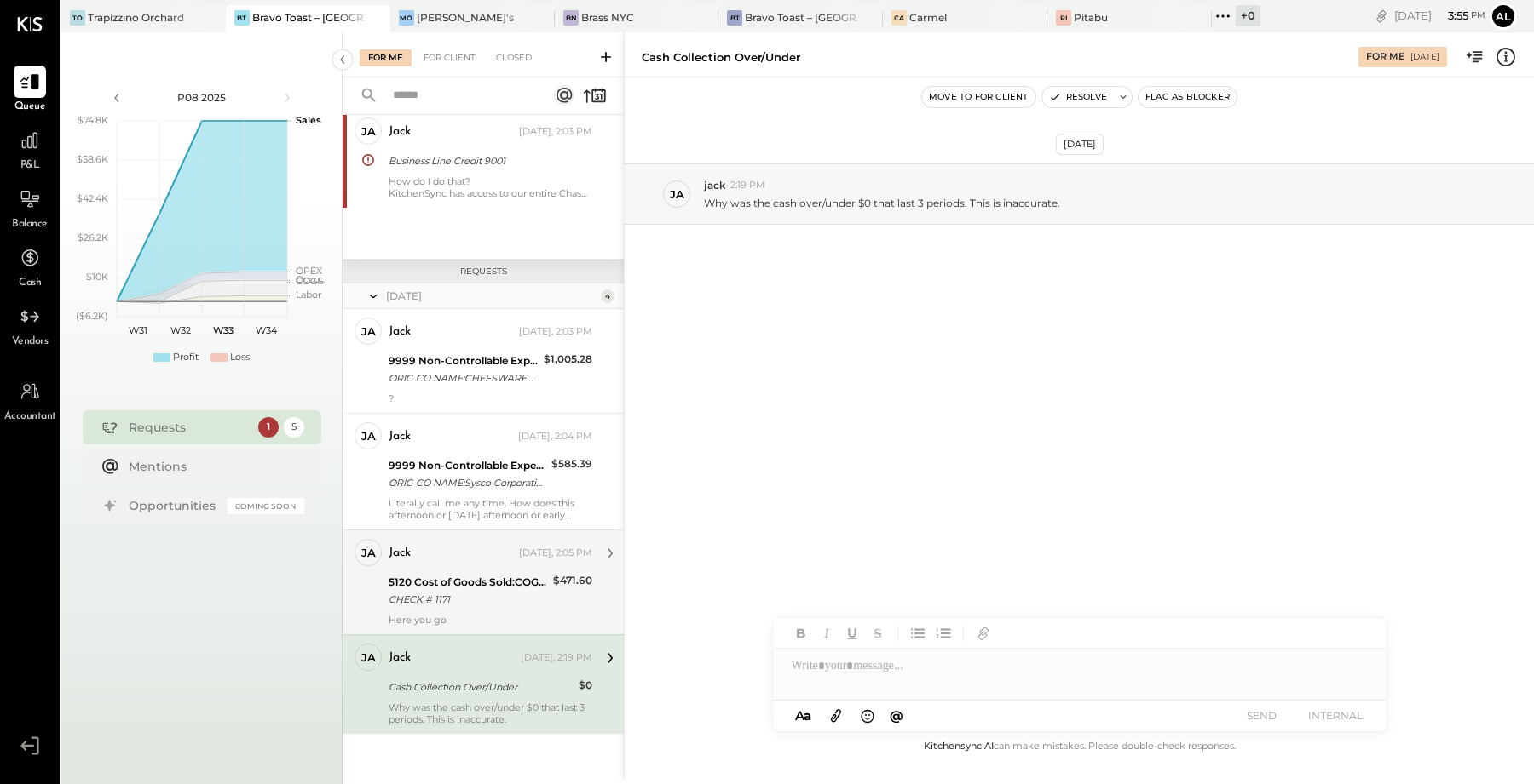
click at [475, 567] on div "jack [DATE], 2:05 PM 5120 Cost of Goods Sold:COGS, Wine CHECK # 1171 $471.60 He…" at bounding box center [490, 582] width 204 height 87
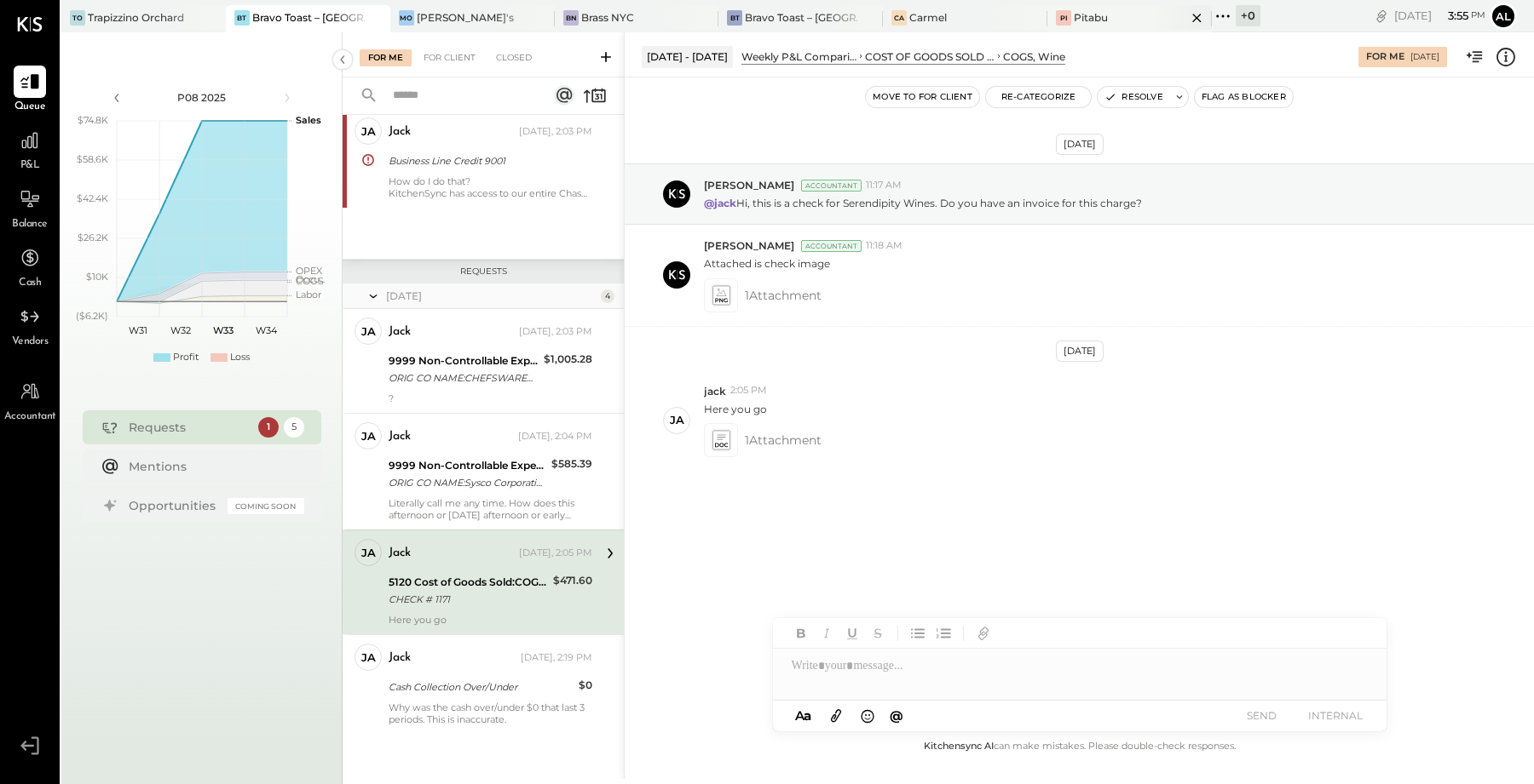
click at [1060, 19] on div "Pi Pitabu" at bounding box center [1117, 18] width 139 height 15
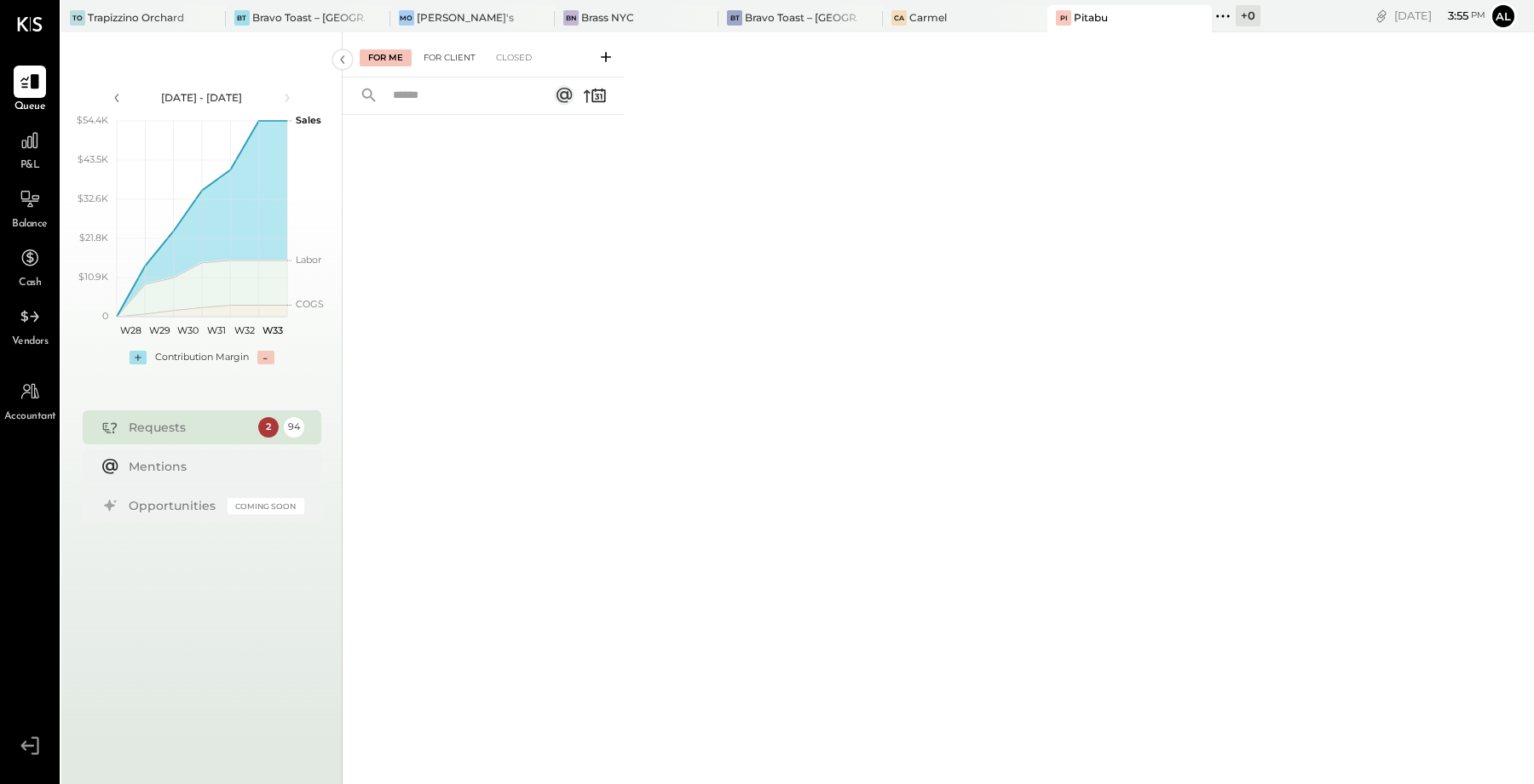
click at [451, 62] on div "For Client" at bounding box center [449, 58] width 69 height 17
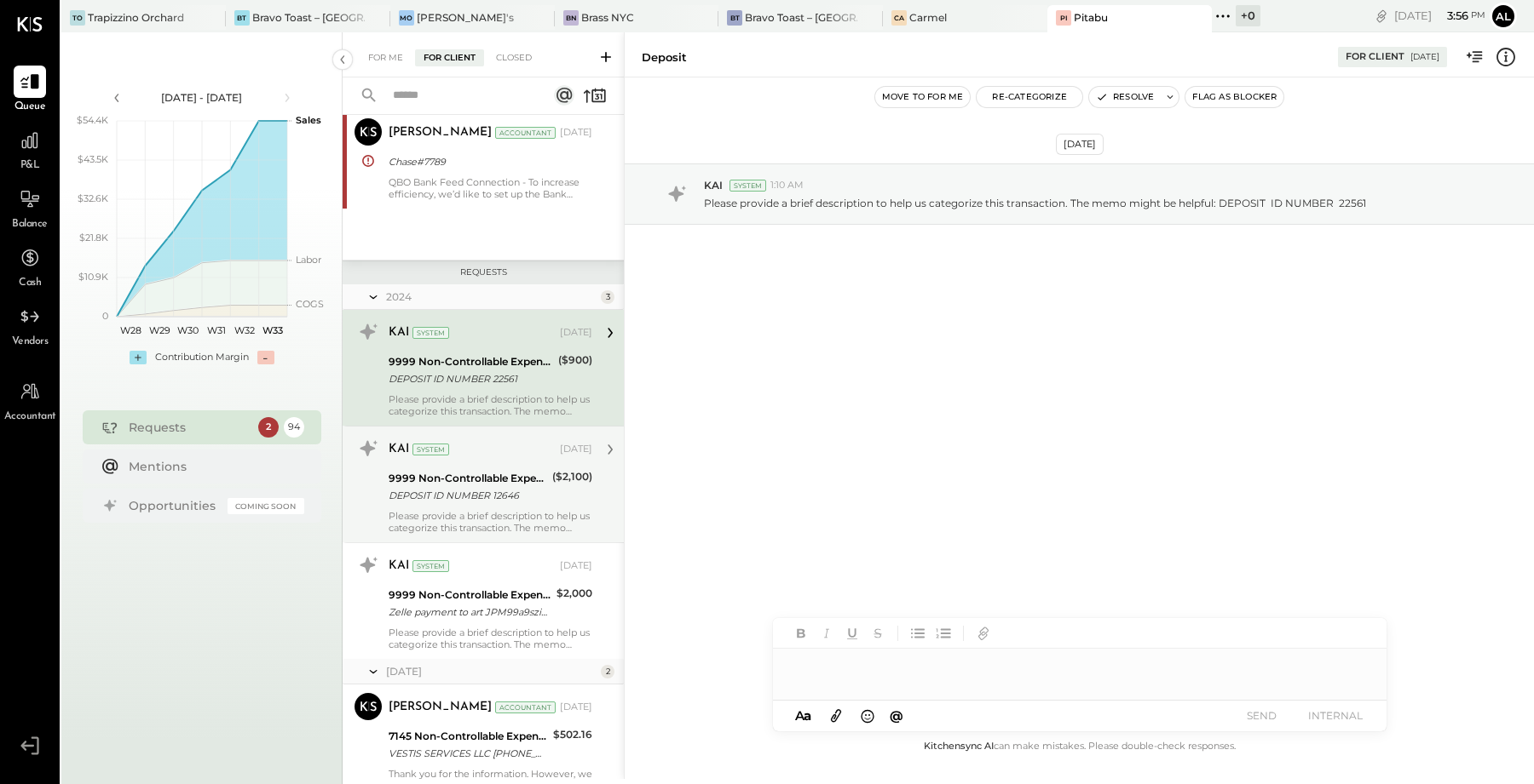
scroll to position [146, 0]
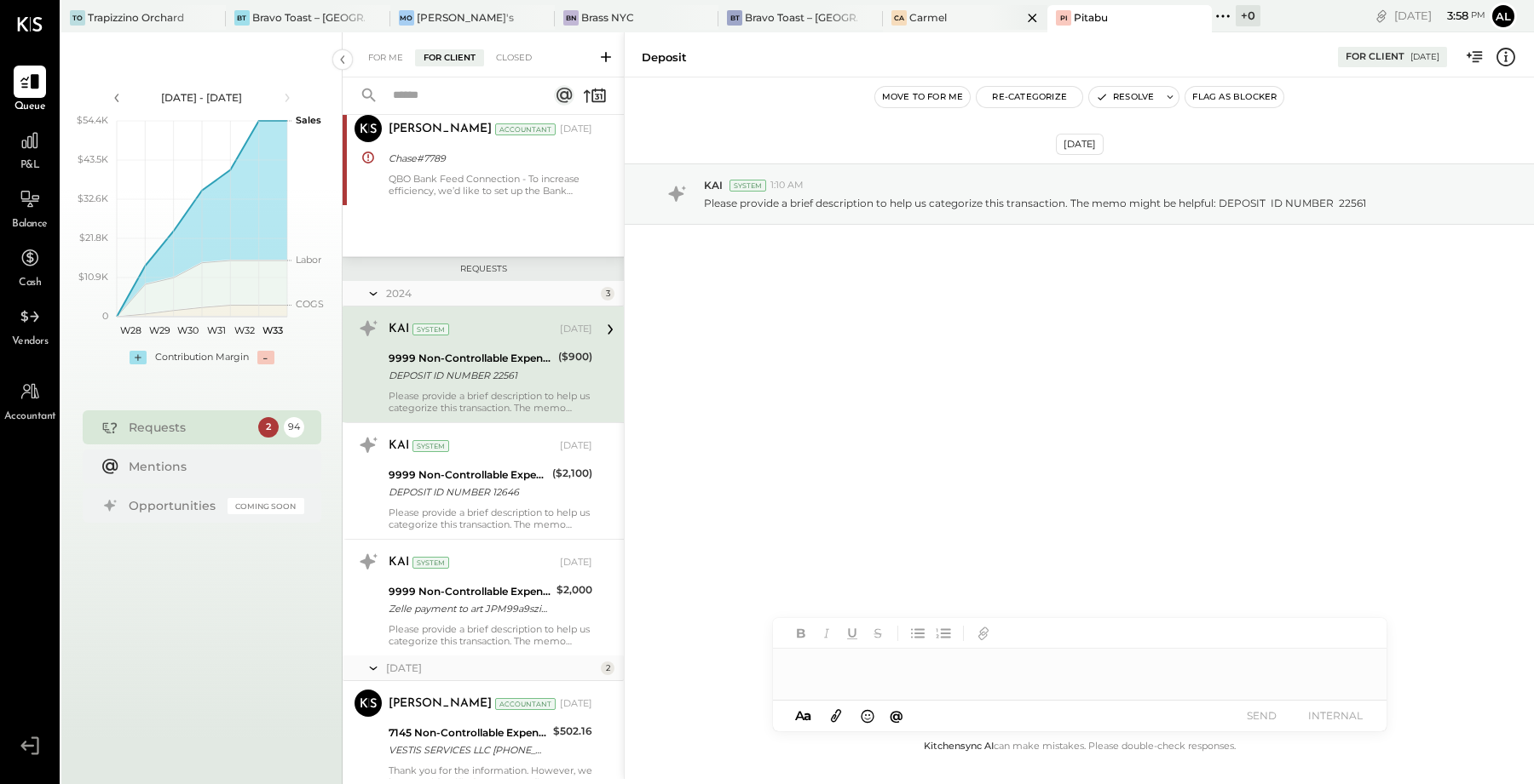
click at [889, 14] on div "Ca Carmel" at bounding box center [952, 18] width 139 height 15
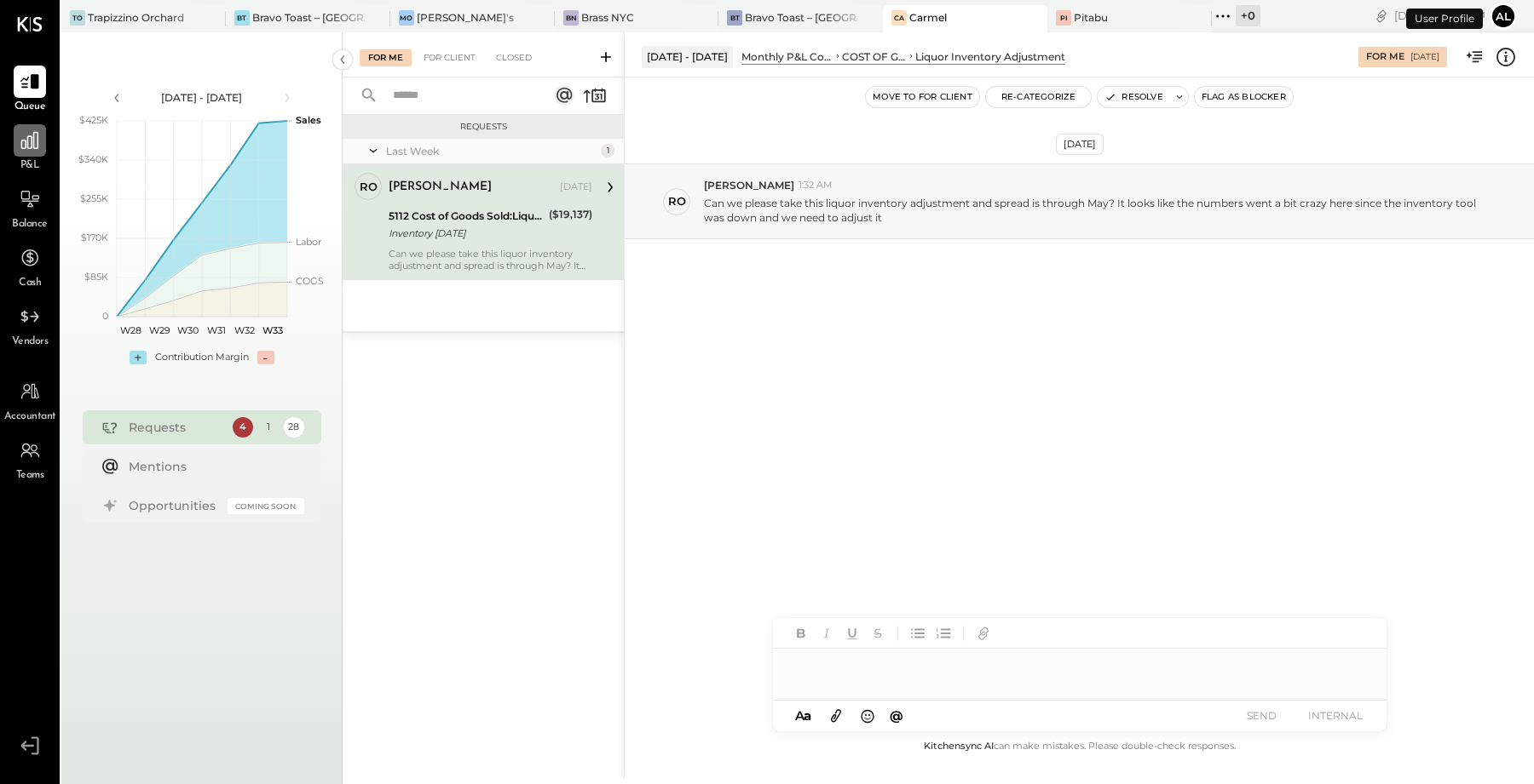
click at [34, 151] on icon at bounding box center [30, 140] width 22 height 22
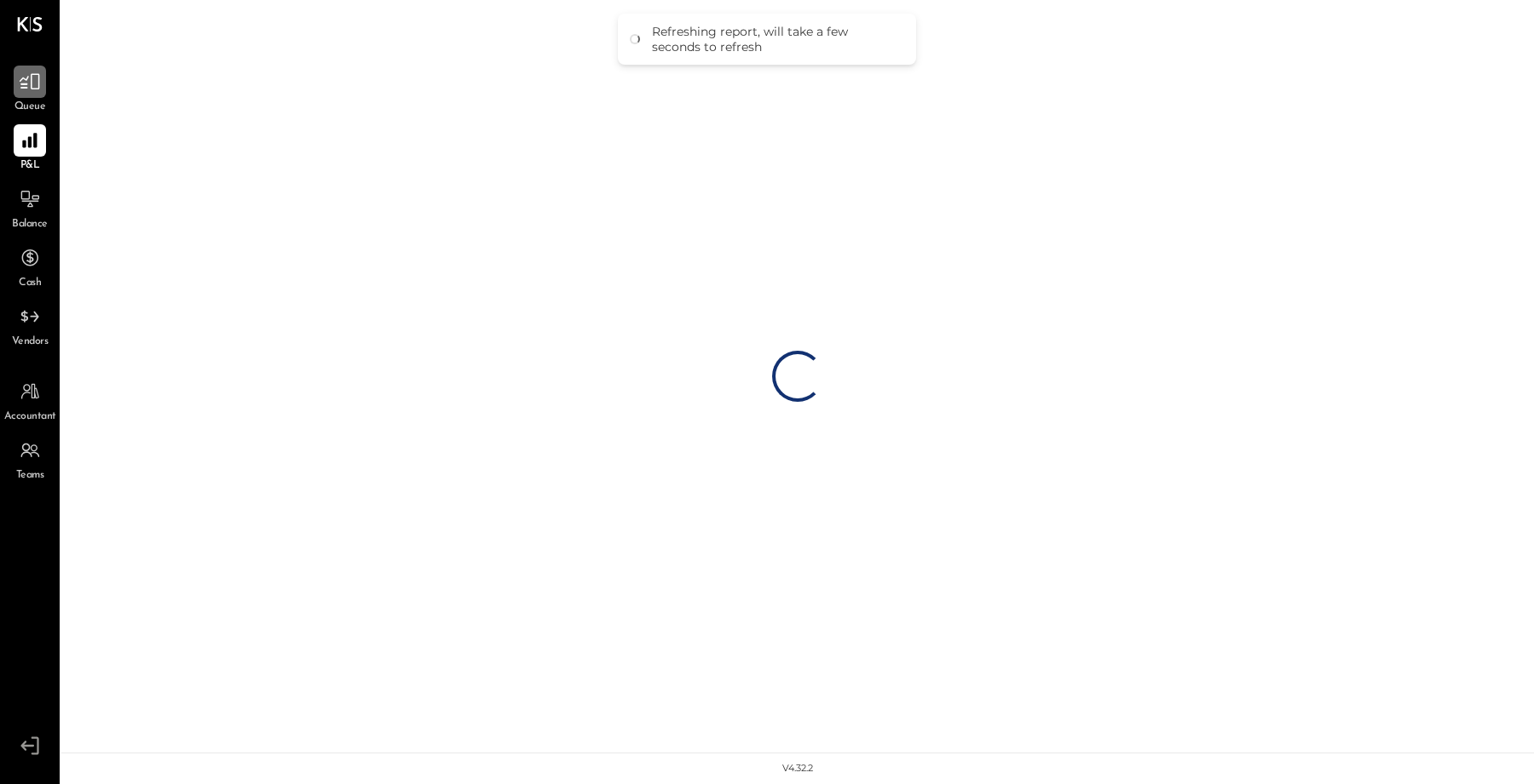
click at [32, 86] on icon at bounding box center [30, 82] width 22 height 22
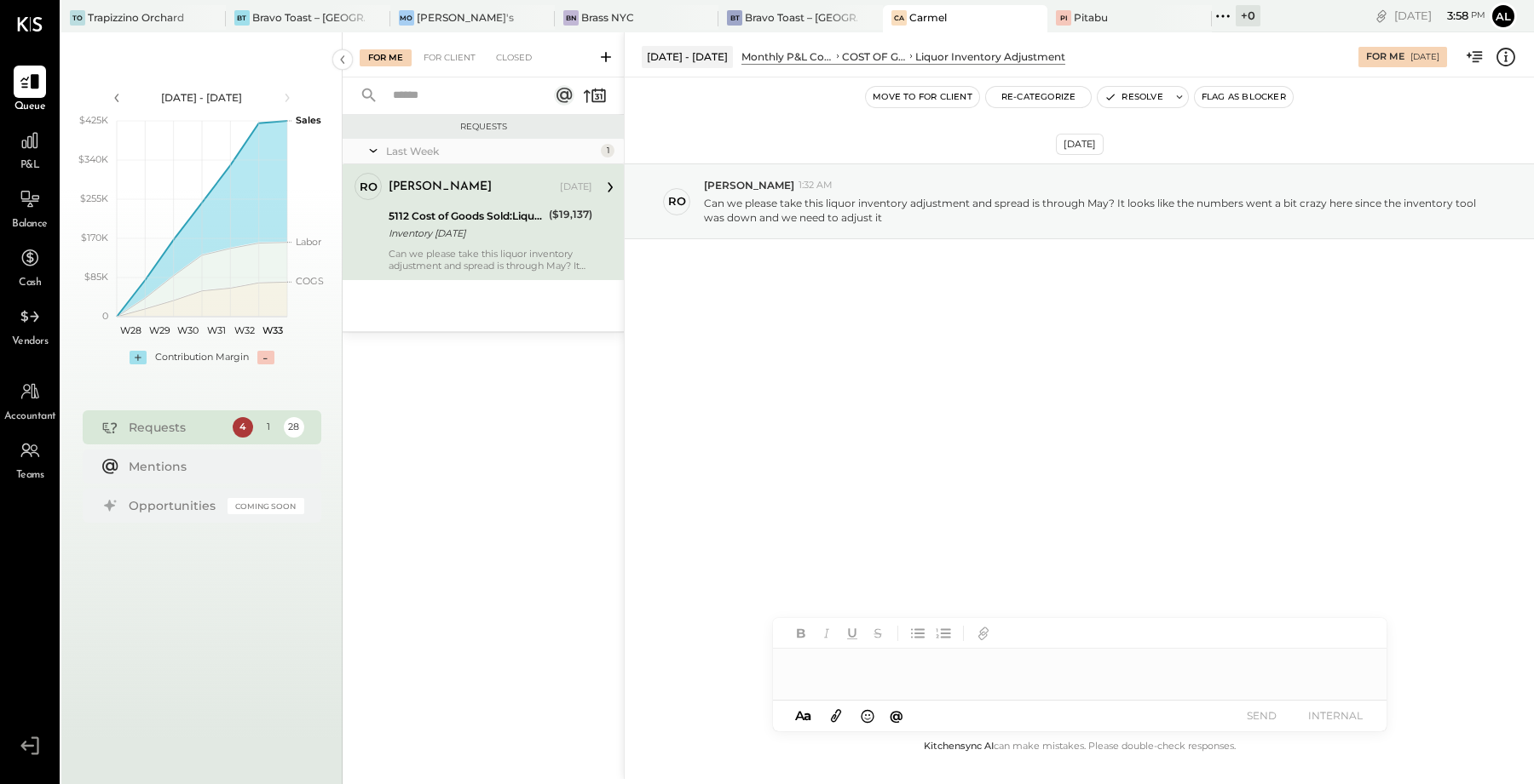
click at [452, 228] on div "Inventory [DATE]" at bounding box center [466, 233] width 155 height 17
click at [1083, 211] on p "Can we please take this liquor inventory adjustment and spread is through May? …" at bounding box center [1091, 210] width 775 height 29
click at [1506, 58] on icon at bounding box center [1506, 56] width 3 height 10
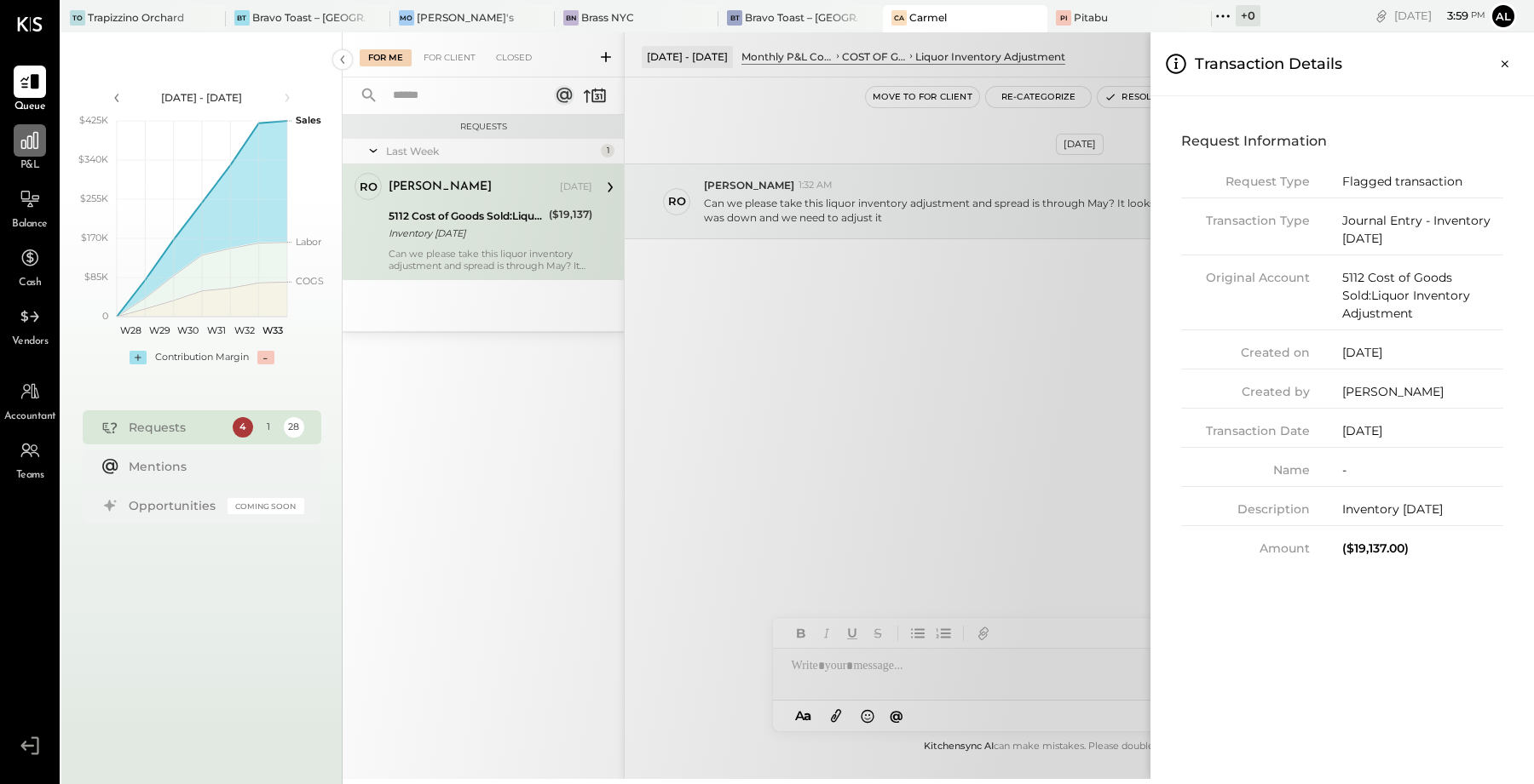
click at [35, 153] on div at bounding box center [30, 140] width 33 height 33
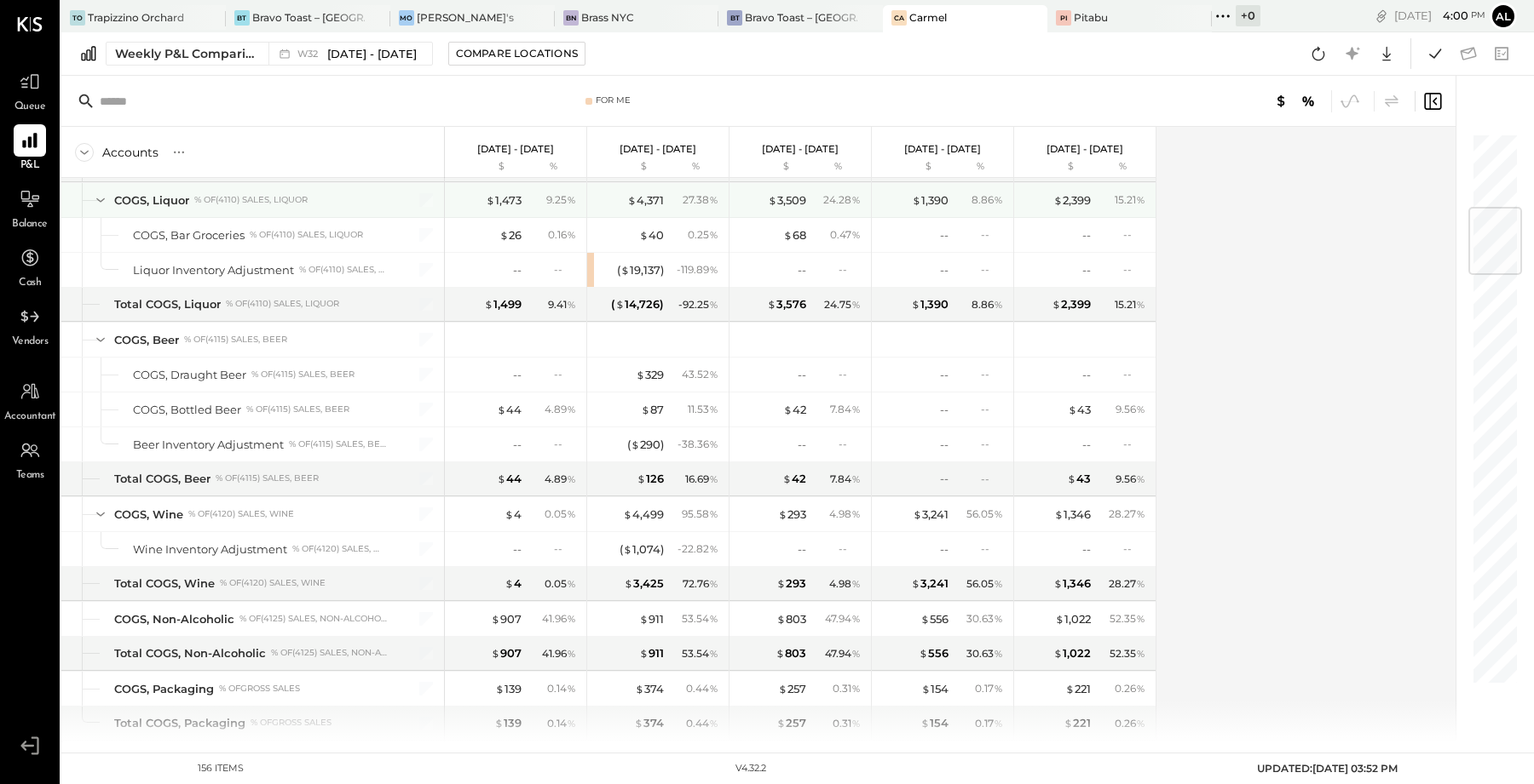
scroll to position [908, 0]
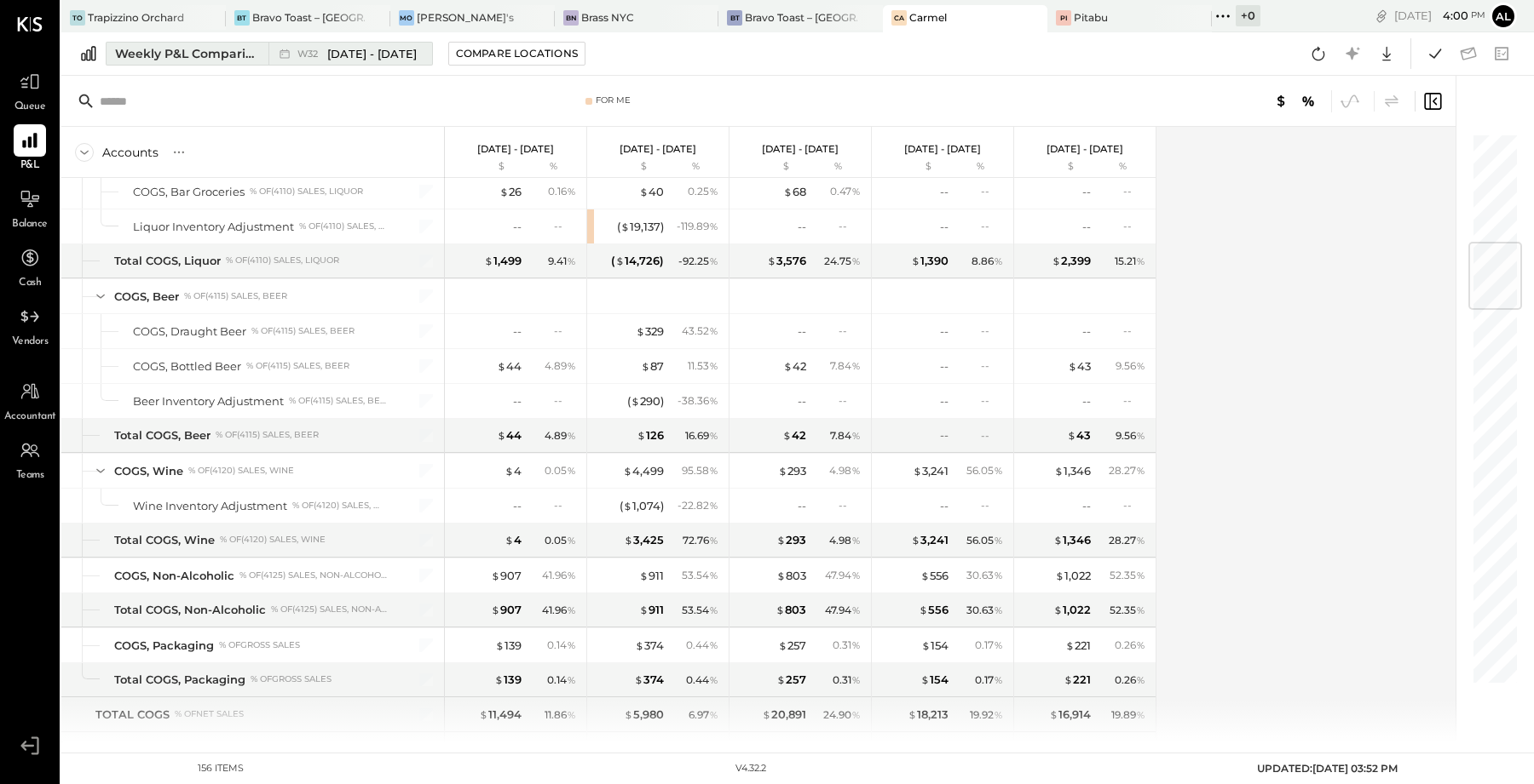
click at [191, 52] on div "Weekly P&L Comparison" at bounding box center [186, 53] width 143 height 17
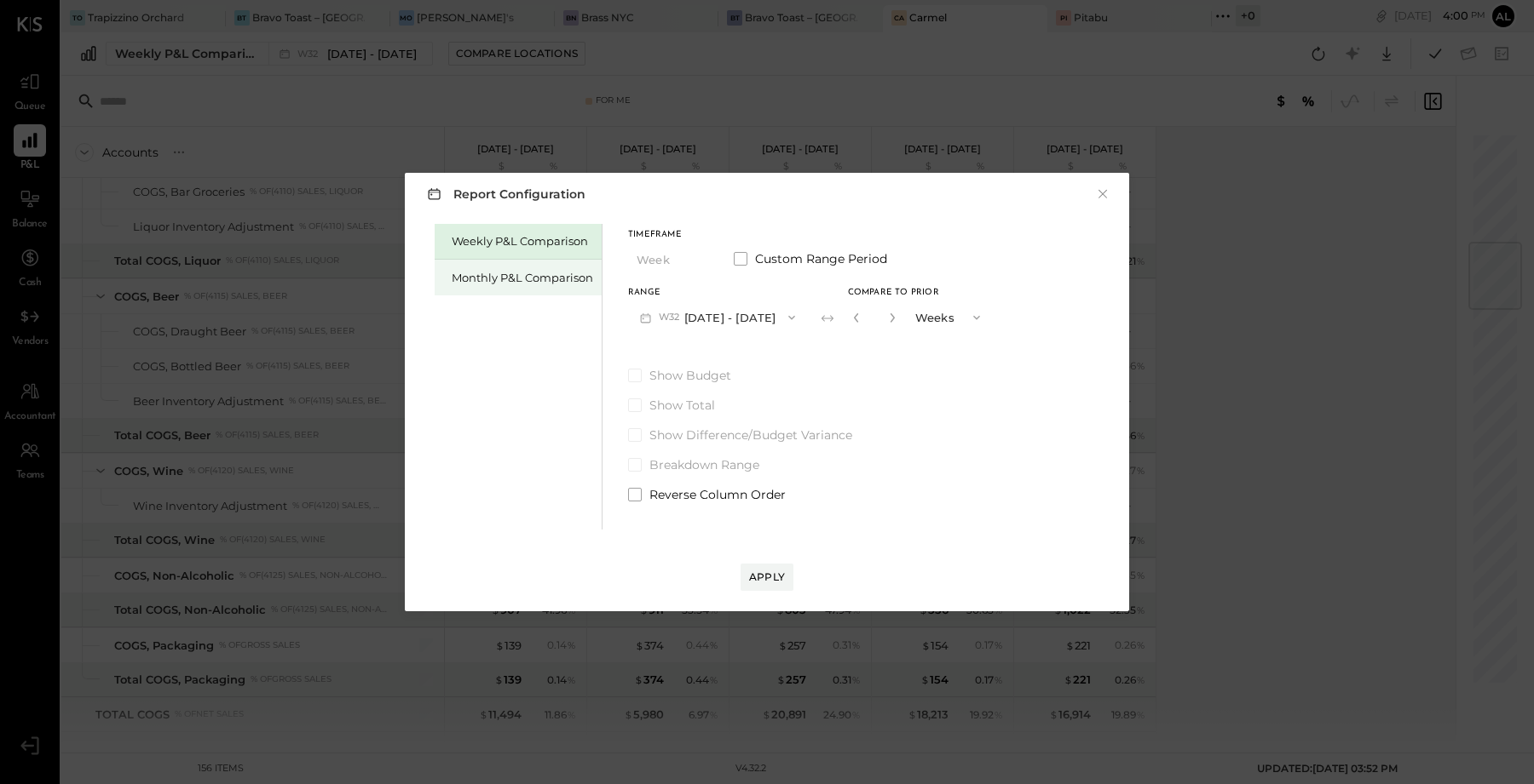
click at [519, 278] on div "Monthly P&L Comparison" at bounding box center [521, 278] width 141 height 16
click at [839, 315] on div "Compare" at bounding box center [855, 315] width 55 height 14
click at [888, 317] on icon "button" at bounding box center [893, 317] width 10 height 10
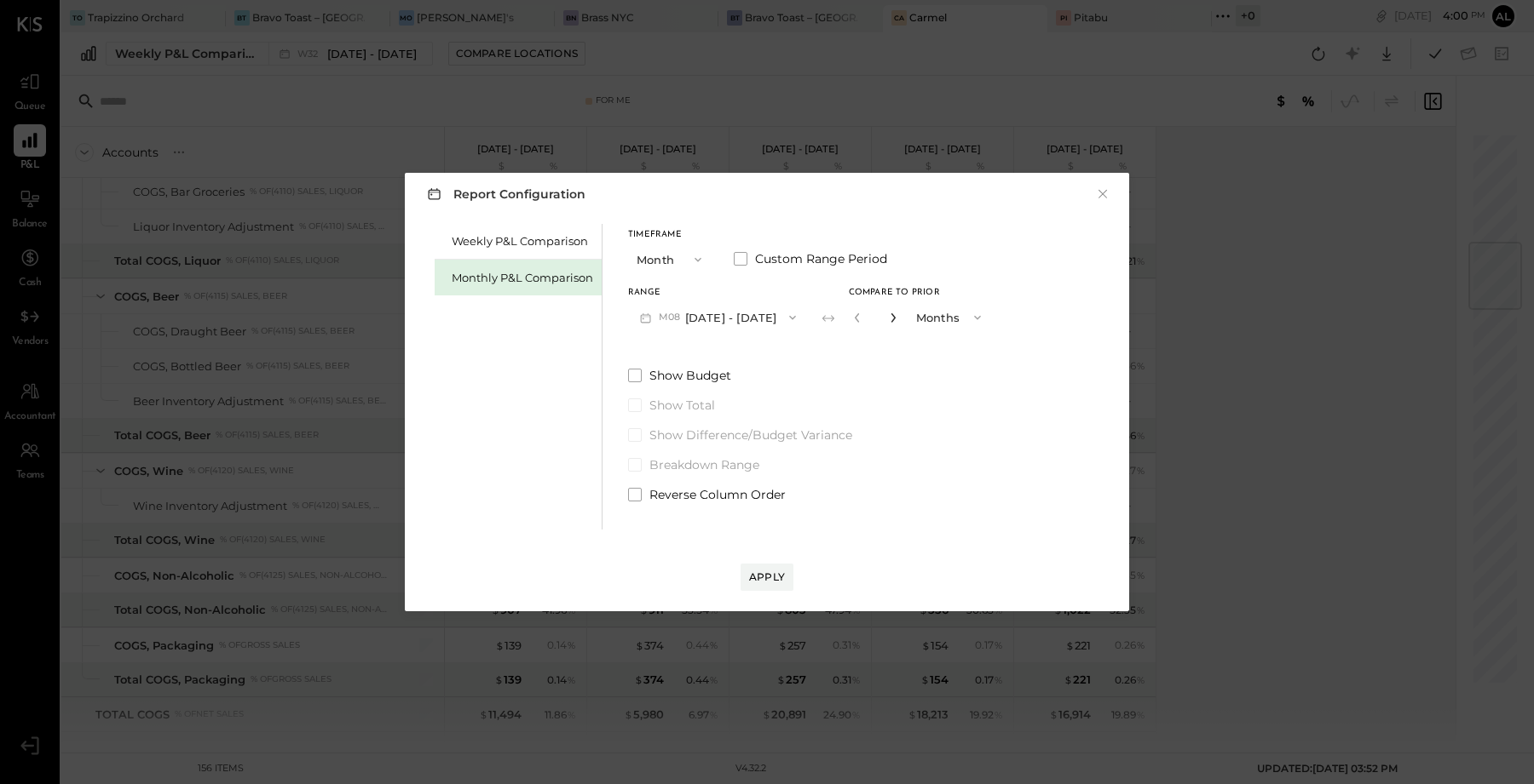
click at [888, 317] on icon "button" at bounding box center [893, 317] width 10 height 10
type input "*"
click at [765, 575] on div "Apply" at bounding box center [767, 576] width 36 height 14
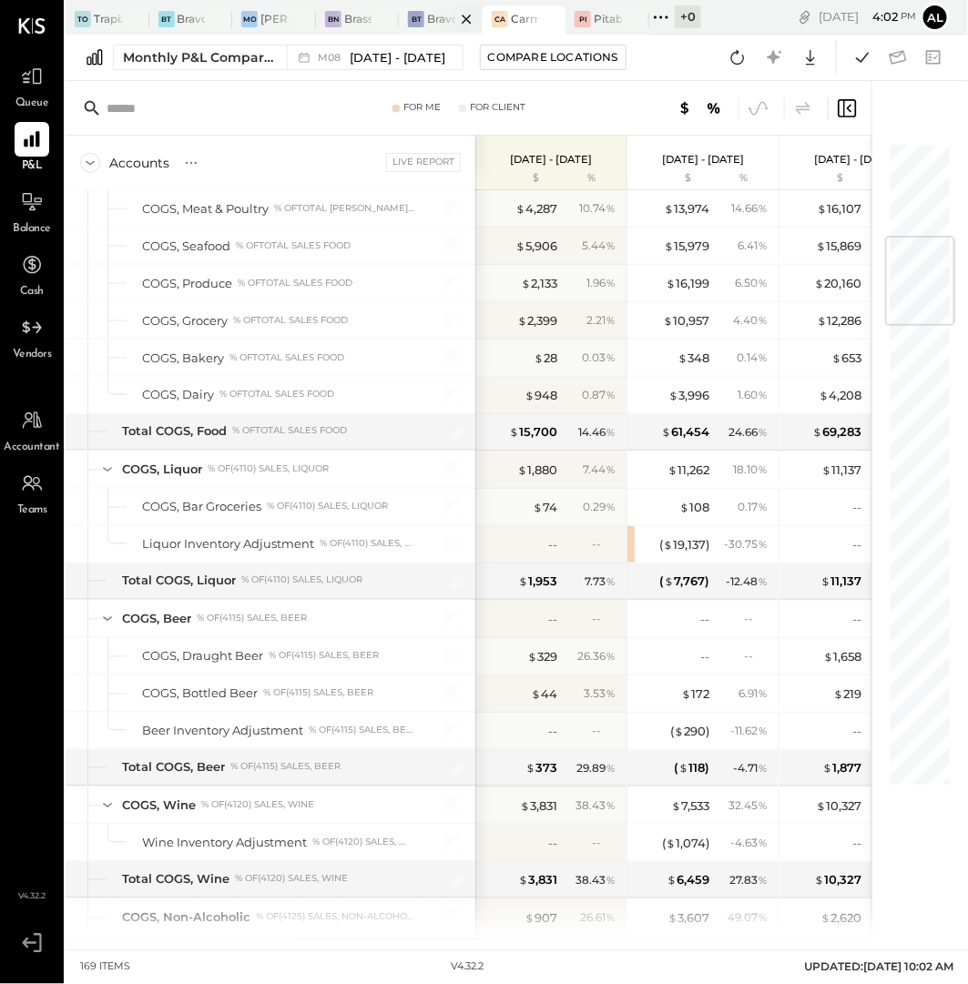
scroll to position [781, 0]
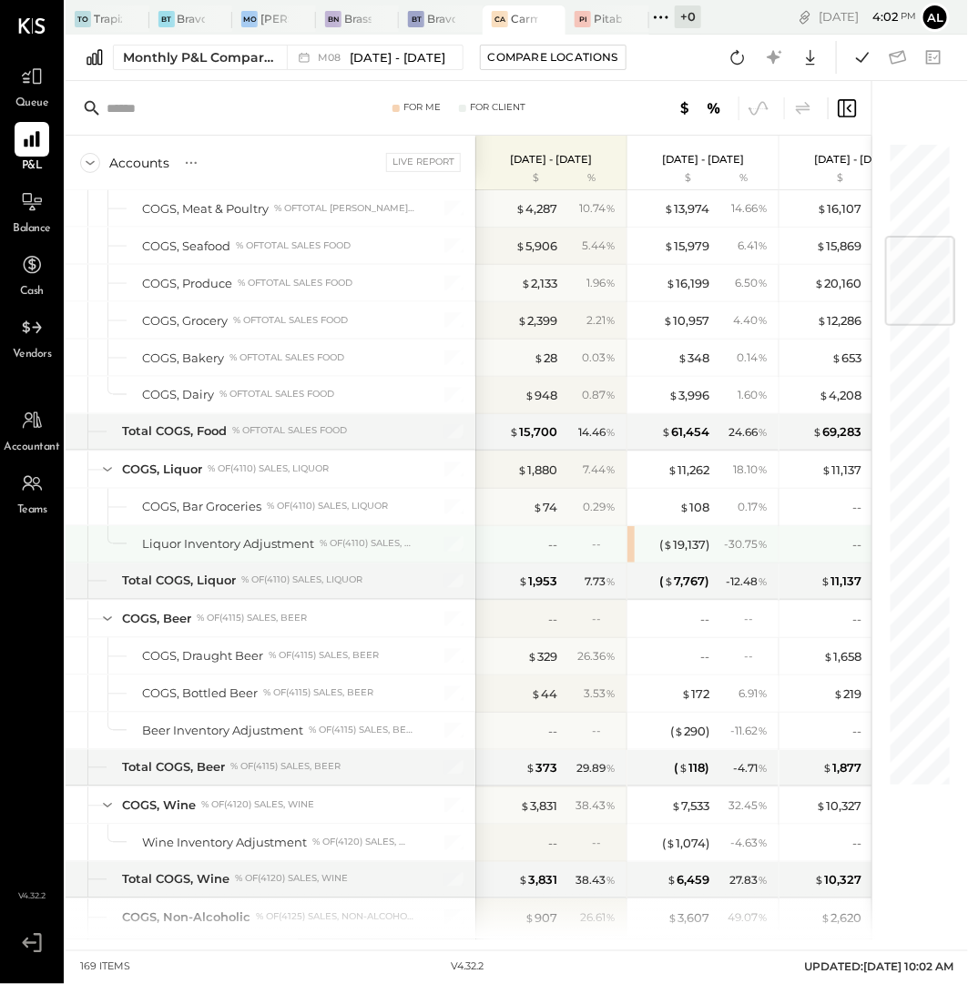
click at [317, 538] on div "Liquor Inventory Adjustment % of (4110) Sales, Liquor" at bounding box center [278, 544] width 272 height 17
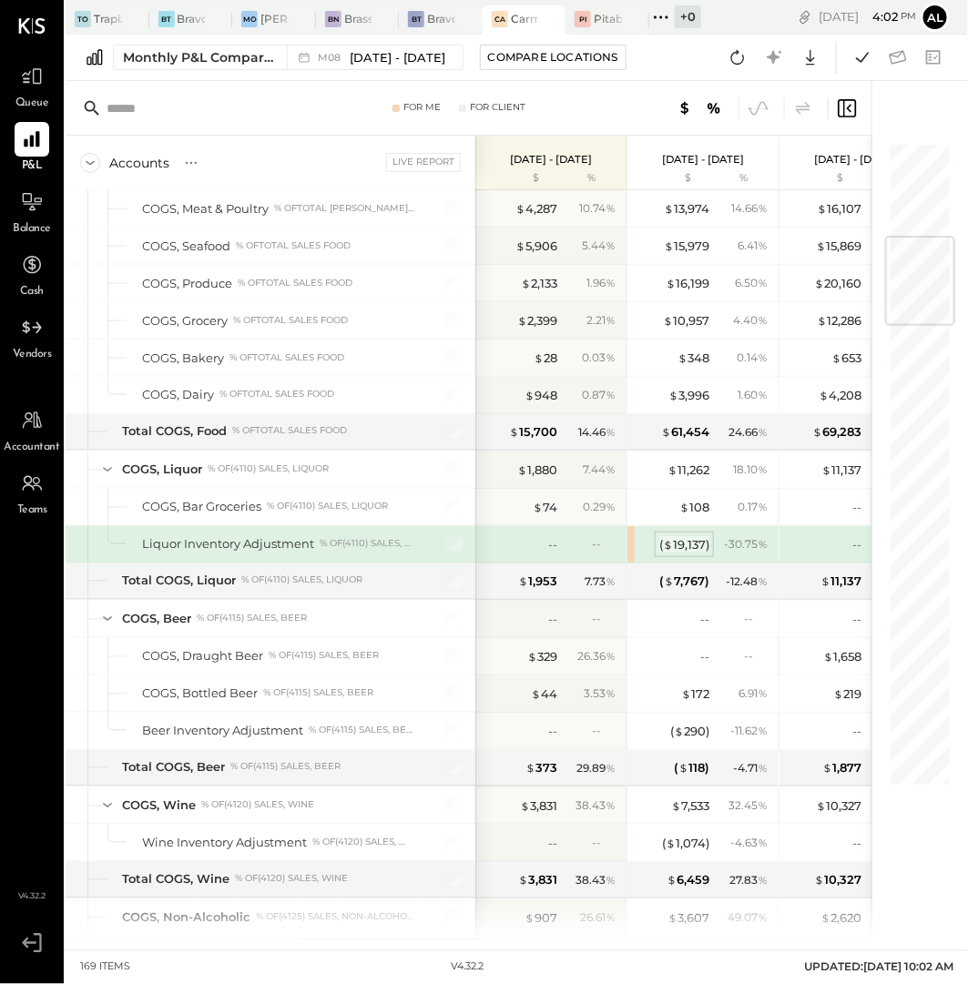
click at [690, 536] on div "( $ 19,137 )" at bounding box center [684, 544] width 50 height 17
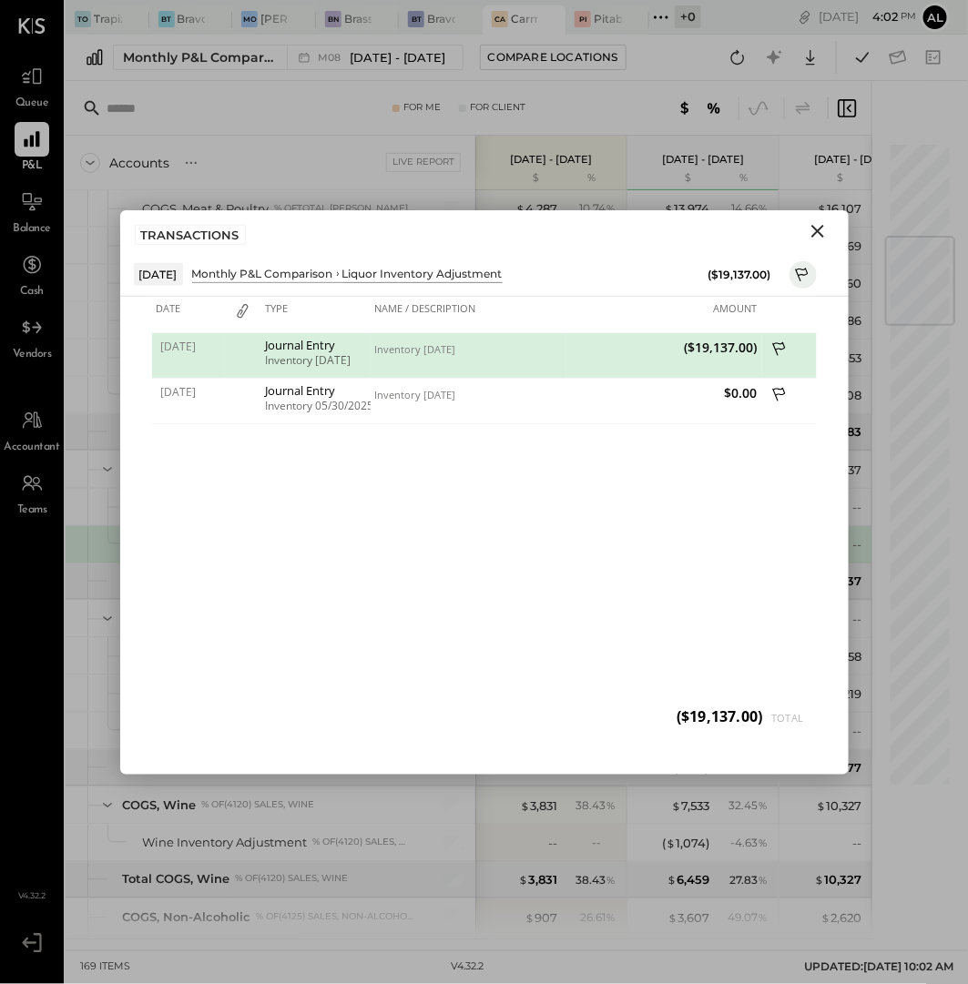
click at [816, 236] on icon "Close" at bounding box center [818, 231] width 22 height 22
